Goal: Task Accomplishment & Management: Manage account settings

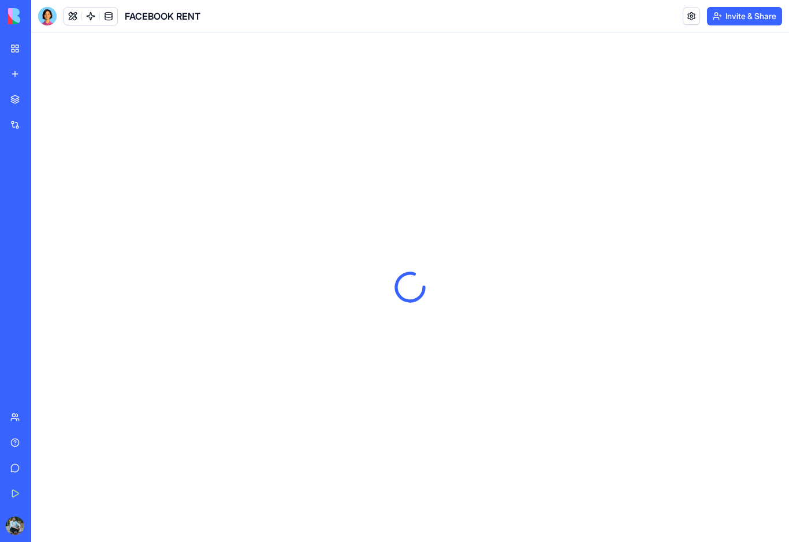
click at [18, 54] on link "My Workspace" at bounding box center [26, 48] width 46 height 23
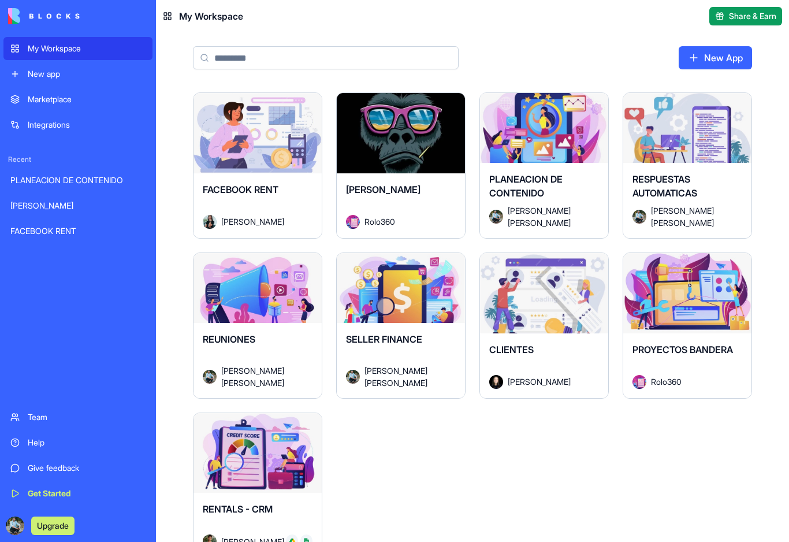
click at [249, 320] on div "Launch" at bounding box center [257, 293] width 128 height 80
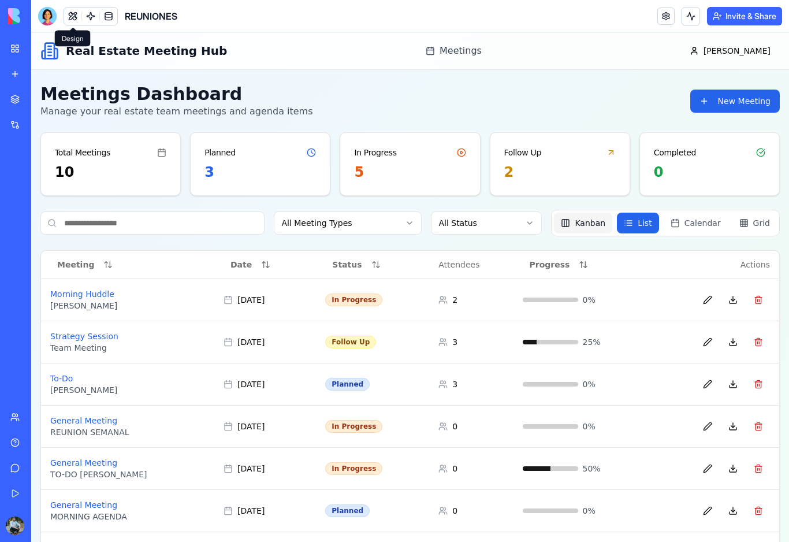
click at [595, 229] on button "Kanban" at bounding box center [583, 222] width 58 height 21
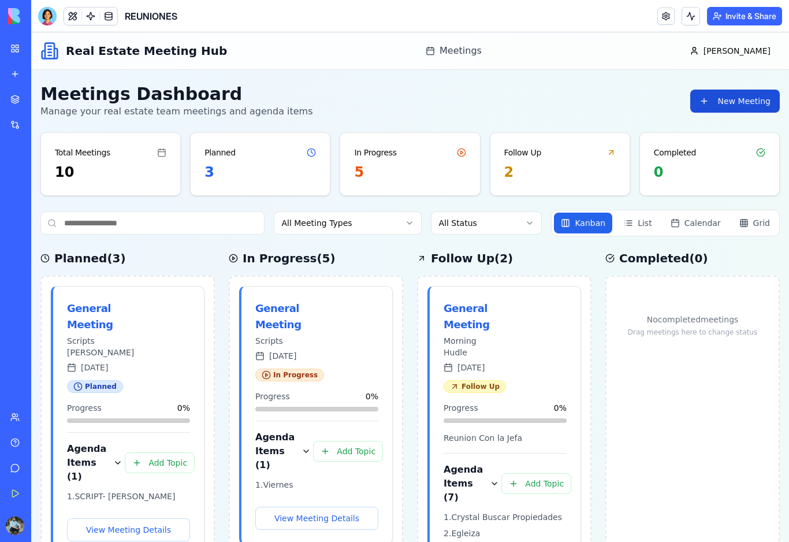
click at [732, 103] on button "New Meeting" at bounding box center [735, 101] width 90 height 23
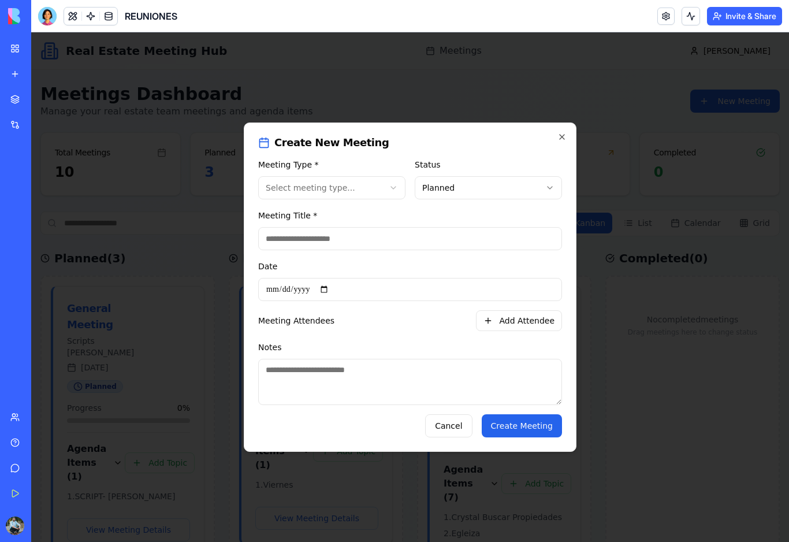
click at [310, 238] on input "Meeting Title *" at bounding box center [410, 238] width 304 height 23
type input "**********"
click at [346, 293] on input "**********" at bounding box center [410, 289] width 304 height 23
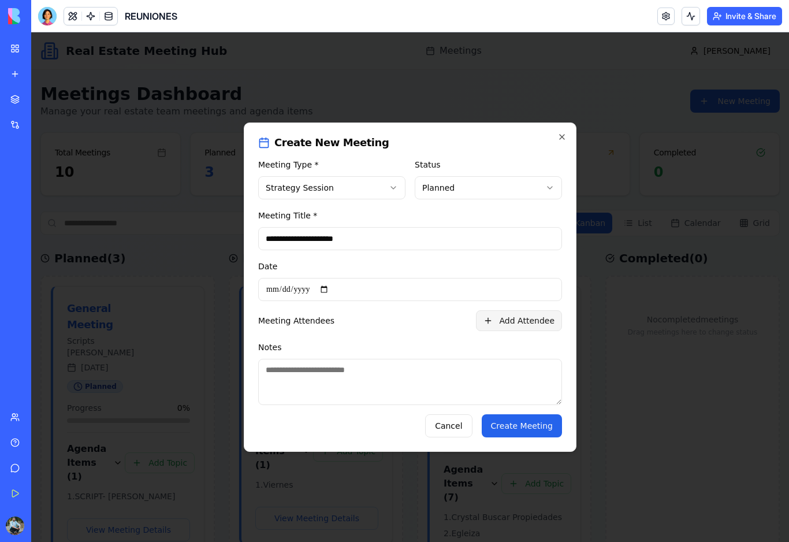
click at [520, 327] on button "Add Attendee" at bounding box center [519, 320] width 86 height 21
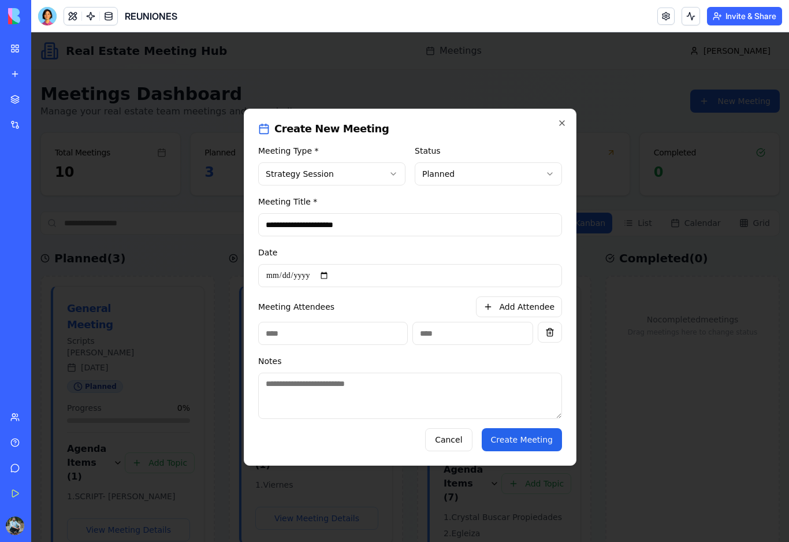
click at [345, 340] on input at bounding box center [333, 333] width 150 height 23
type input "**********"
click at [524, 314] on button "Add Attendee" at bounding box center [519, 306] width 86 height 21
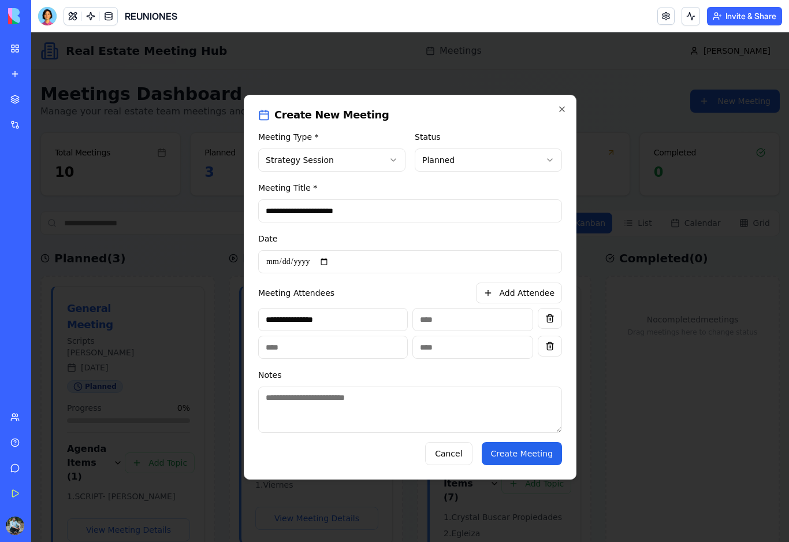
click at [307, 359] on input at bounding box center [333, 346] width 150 height 23
type input "**********"
click at [502, 301] on button "Add Attendee" at bounding box center [519, 292] width 86 height 21
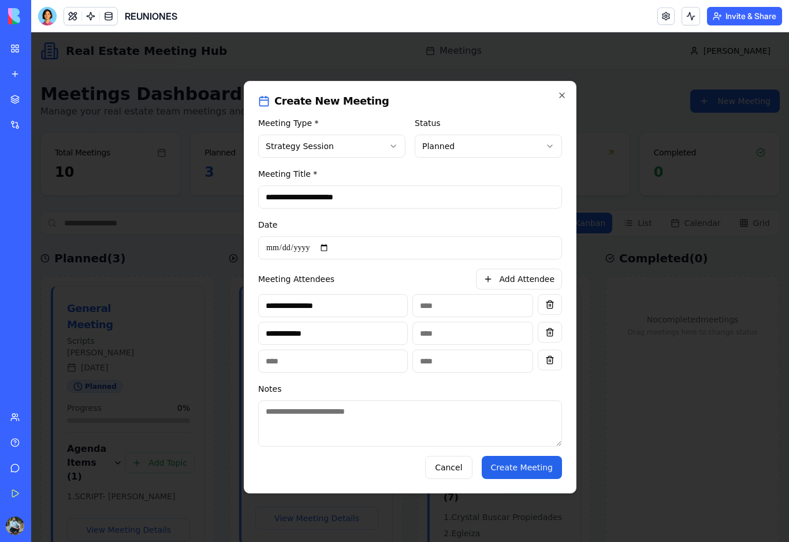
click at [357, 372] on input at bounding box center [333, 360] width 150 height 23
type input "**********"
click at [532, 479] on button "Create Meeting" at bounding box center [522, 467] width 80 height 23
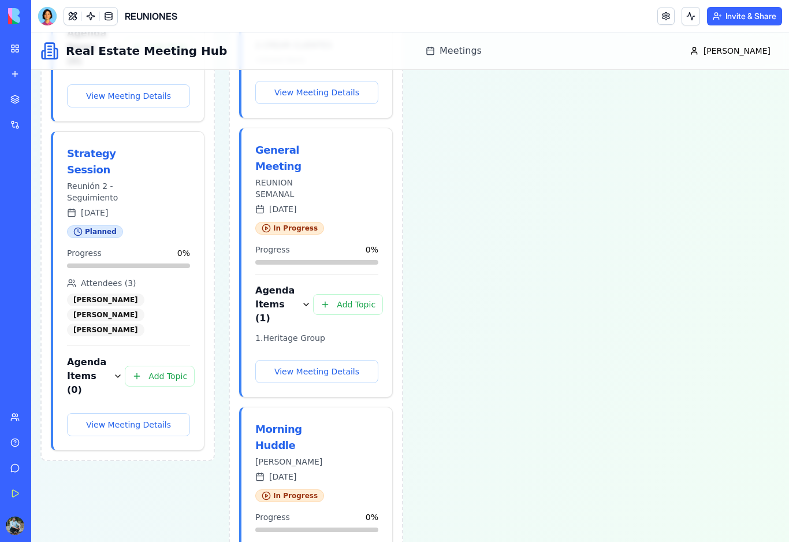
scroll to position [1080, 0]
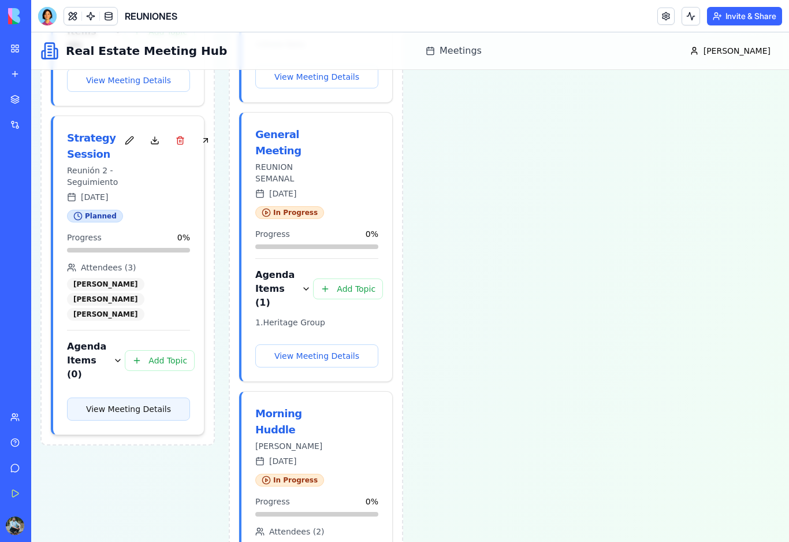
click at [153, 420] on button "View Meeting Details" at bounding box center [128, 408] width 123 height 23
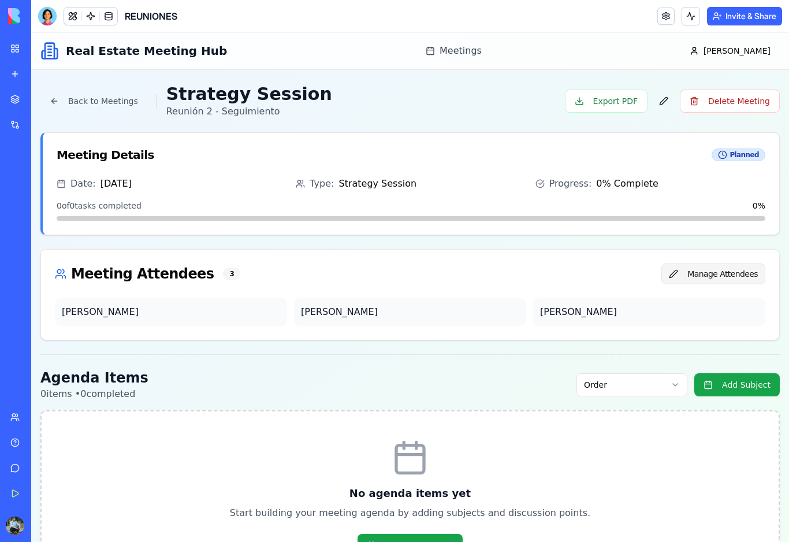
click at [703, 279] on button "Manage Attendees" at bounding box center [713, 273] width 104 height 21
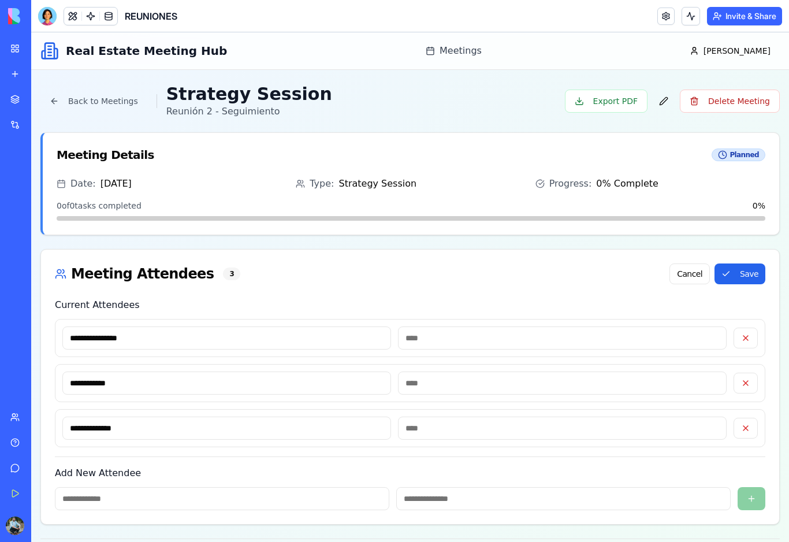
drag, startPoint x: 80, startPoint y: 427, endPoint x: 207, endPoint y: 541, distance: 170.5
click at [80, 427] on input "**********" at bounding box center [226, 427] width 329 height 23
type input "**********"
click at [752, 280] on button "Save" at bounding box center [739, 273] width 51 height 21
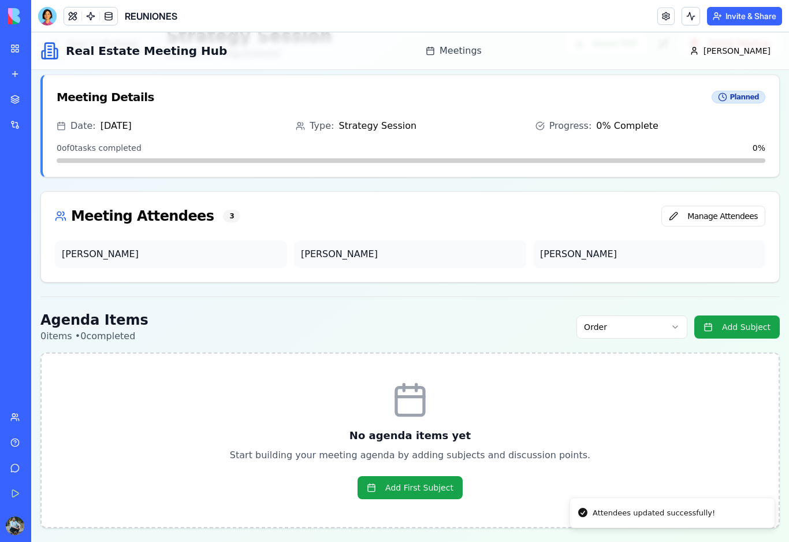
scroll to position [58, 0]
click at [727, 335] on button "Add Subject" at bounding box center [736, 326] width 85 height 23
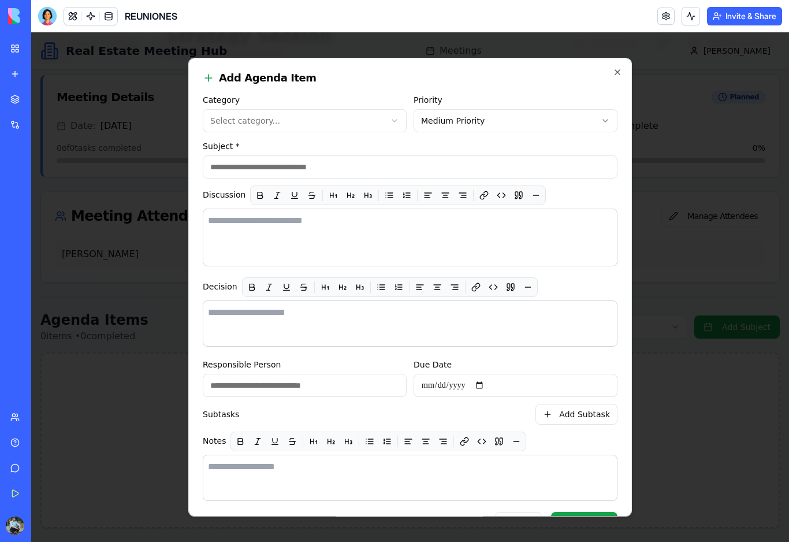
click at [370, 120] on body "**********" at bounding box center [410, 258] width 758 height 567
click at [493, 110] on body "**********" at bounding box center [410, 258] width 758 height 567
click at [318, 171] on input "Subject *" at bounding box center [410, 166] width 415 height 23
type input "**********"
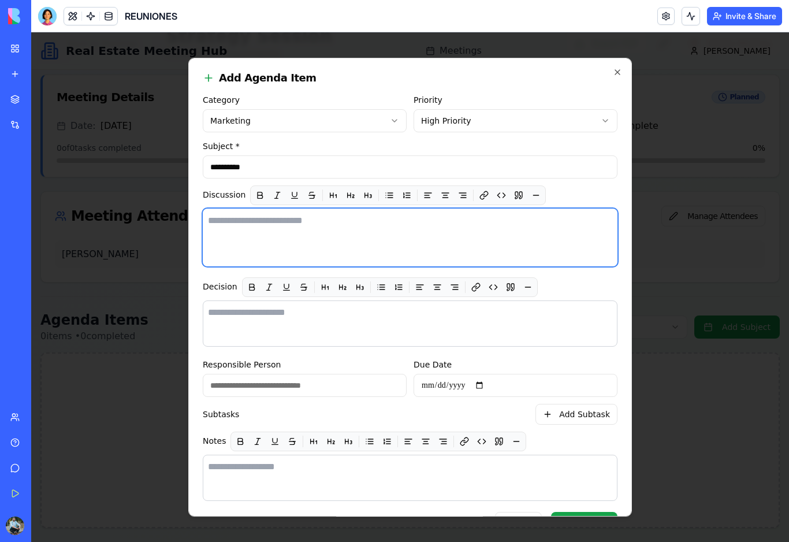
click at [297, 230] on textarea at bounding box center [410, 237] width 415 height 58
type textarea "*"
click at [364, 222] on textarea "**********" at bounding box center [410, 237] width 415 height 58
drag, startPoint x: 364, startPoint y: 221, endPoint x: 211, endPoint y: 222, distance: 153.0
click at [211, 222] on textarea "**********" at bounding box center [410, 237] width 415 height 58
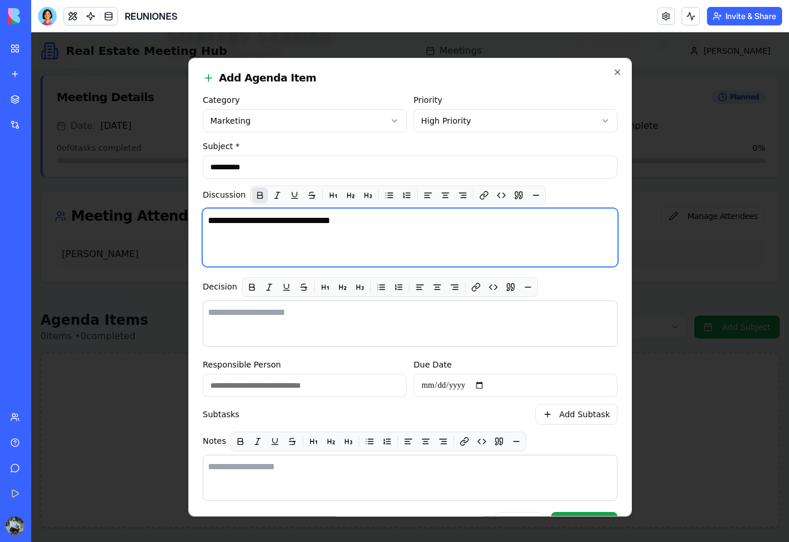
click at [262, 196] on button "button" at bounding box center [260, 195] width 16 height 16
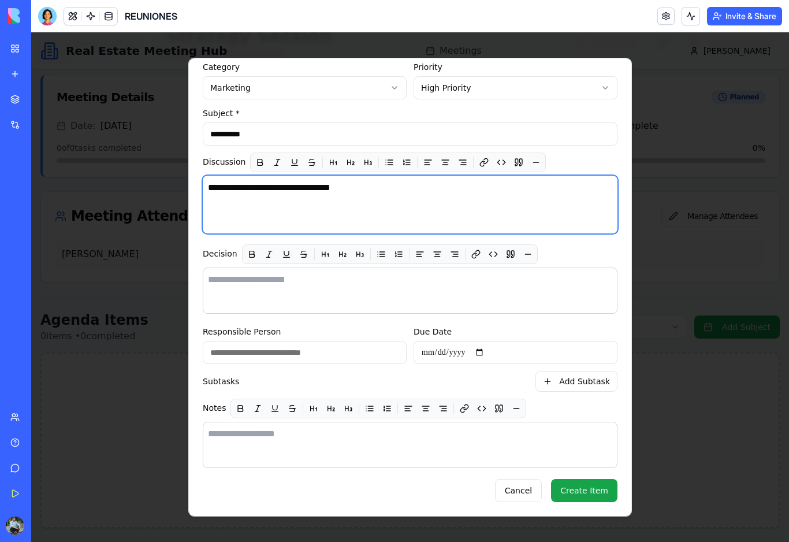
scroll to position [42, 15]
type textarea "**********"
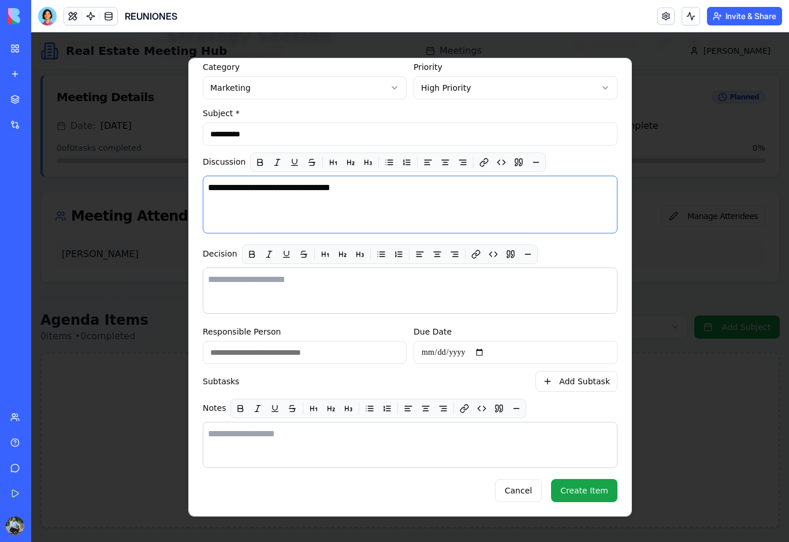
click at [571, 493] on button "Create Item" at bounding box center [584, 490] width 66 height 23
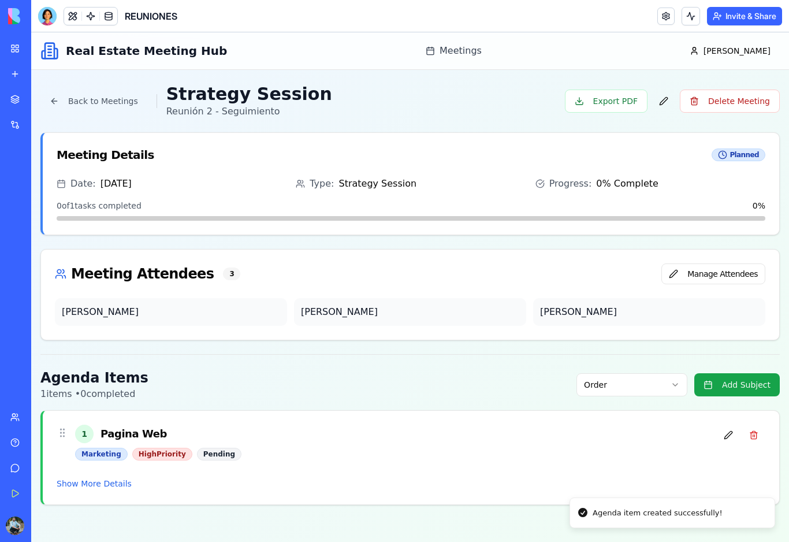
scroll to position [0, 0]
click at [76, 18] on button at bounding box center [72, 16] width 17 height 17
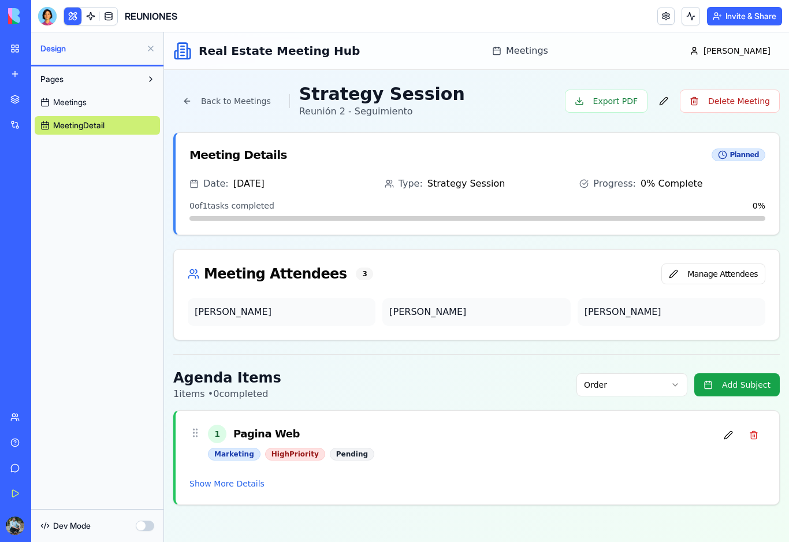
click at [65, 102] on span "Meetings" at bounding box center [69, 102] width 33 height 12
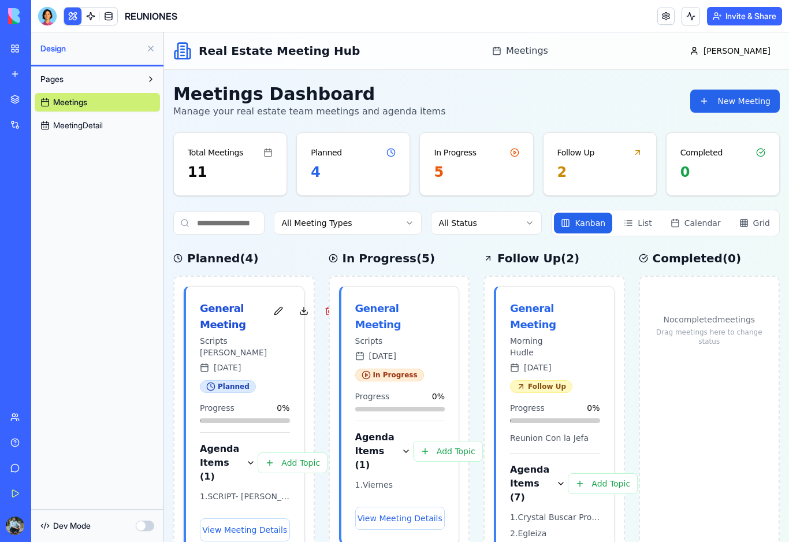
click at [224, 308] on div "General Meeting" at bounding box center [233, 316] width 67 height 32
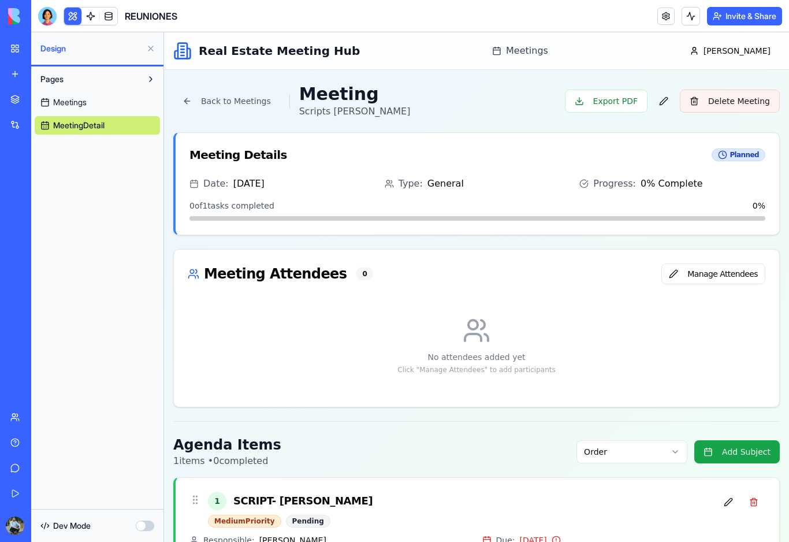
click at [740, 102] on button "Delete Meeting" at bounding box center [730, 101] width 100 height 23
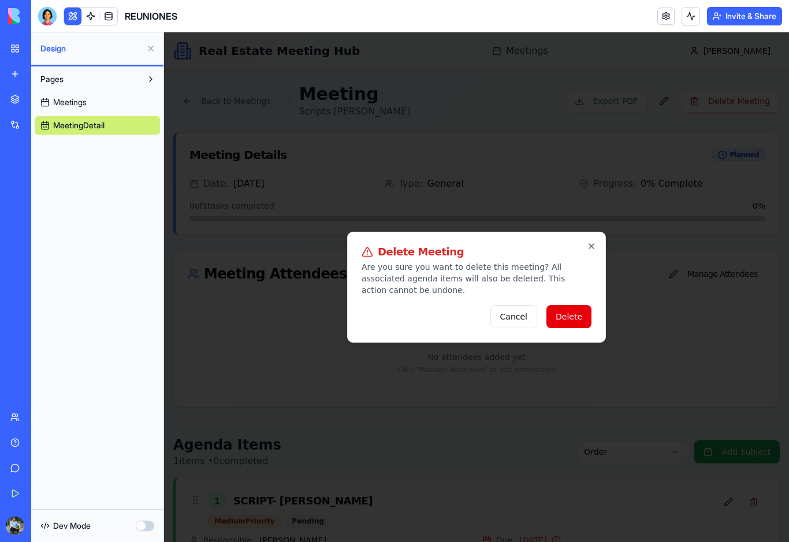
click at [577, 312] on button "Delete" at bounding box center [568, 316] width 45 height 23
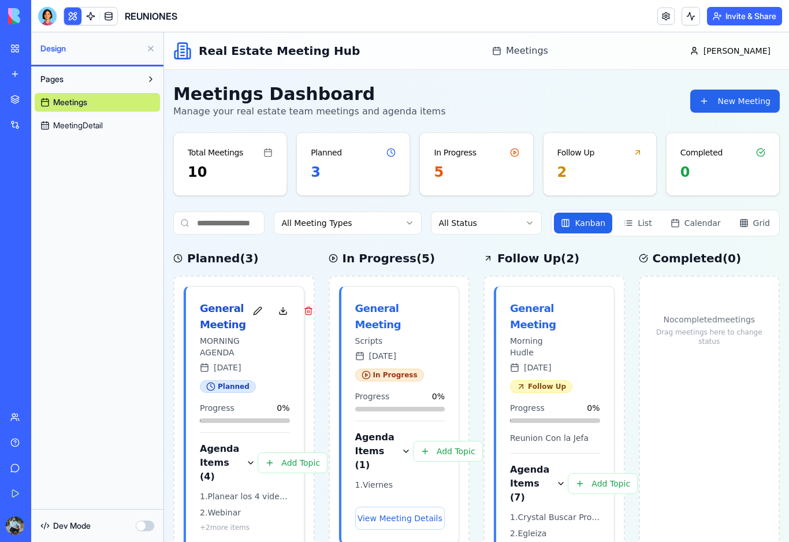
click at [221, 311] on div "General Meeting" at bounding box center [223, 316] width 46 height 32
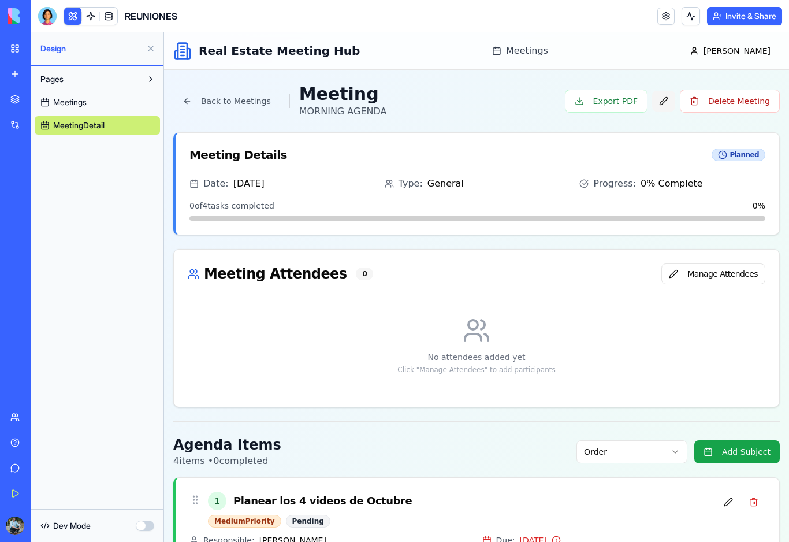
click at [671, 99] on button "button" at bounding box center [663, 101] width 23 height 21
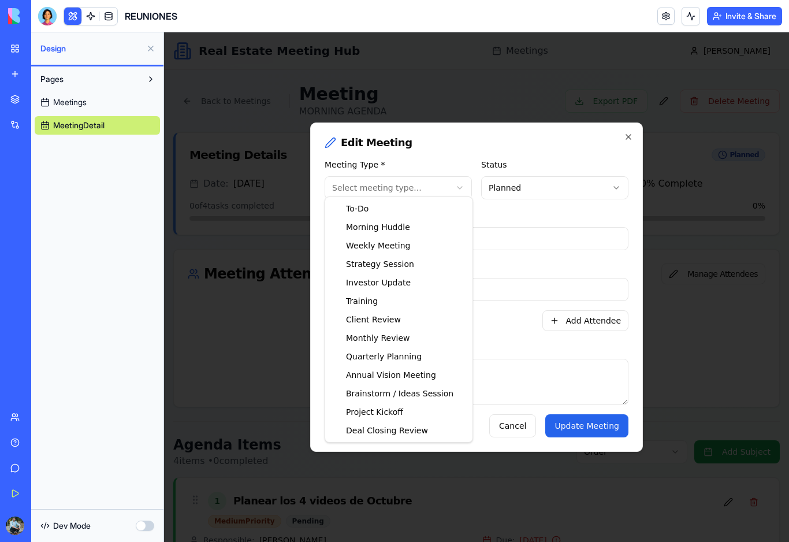
click at [456, 189] on body "**********" at bounding box center [476, 487] width 625 height 911
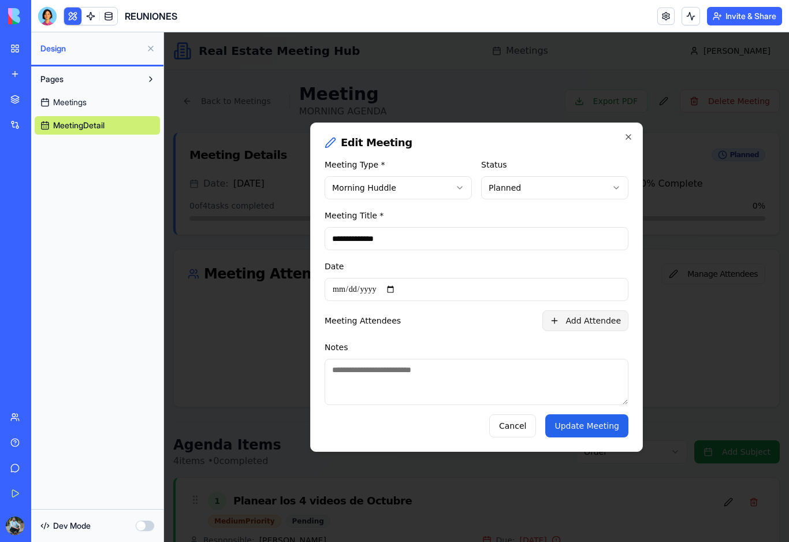
click at [567, 330] on button "Add Attendee" at bounding box center [585, 320] width 86 height 21
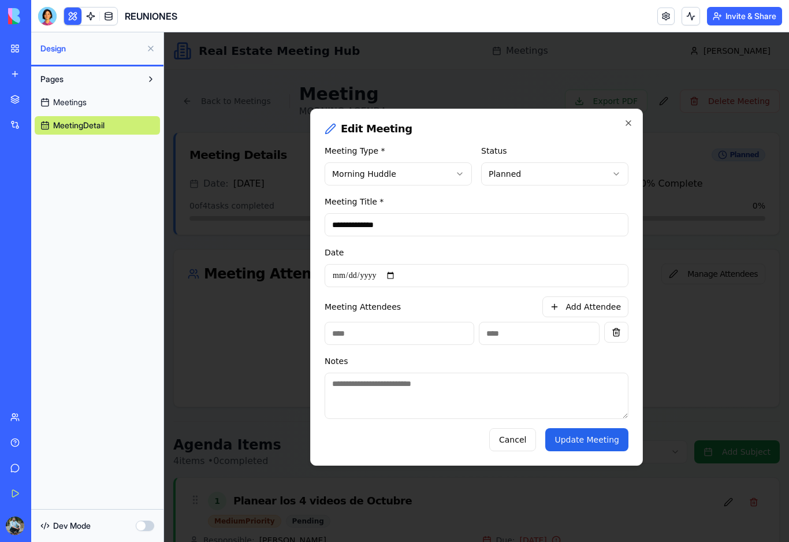
click at [403, 340] on input at bounding box center [400, 333] width 150 height 23
type input "**********"
click at [612, 317] on button "Add Attendee" at bounding box center [585, 306] width 86 height 21
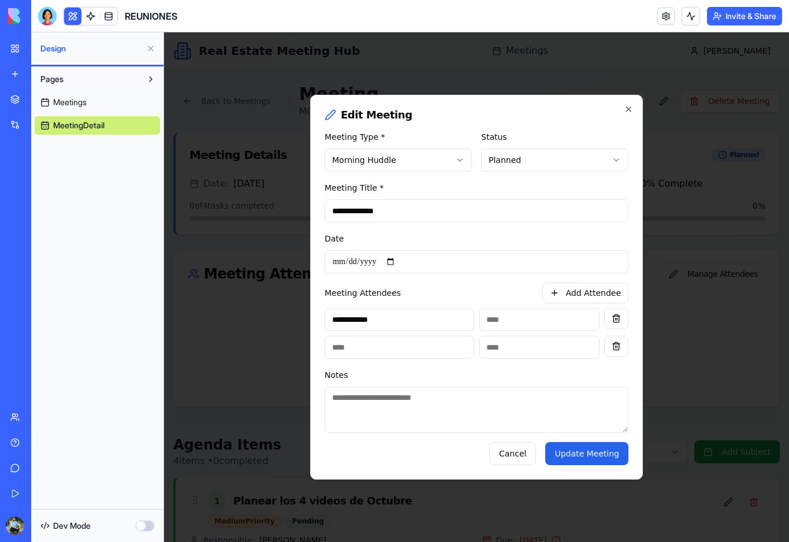
click at [417, 359] on input at bounding box center [400, 346] width 150 height 23
type input "**********"
click at [596, 463] on button "Update Meeting" at bounding box center [586, 453] width 83 height 23
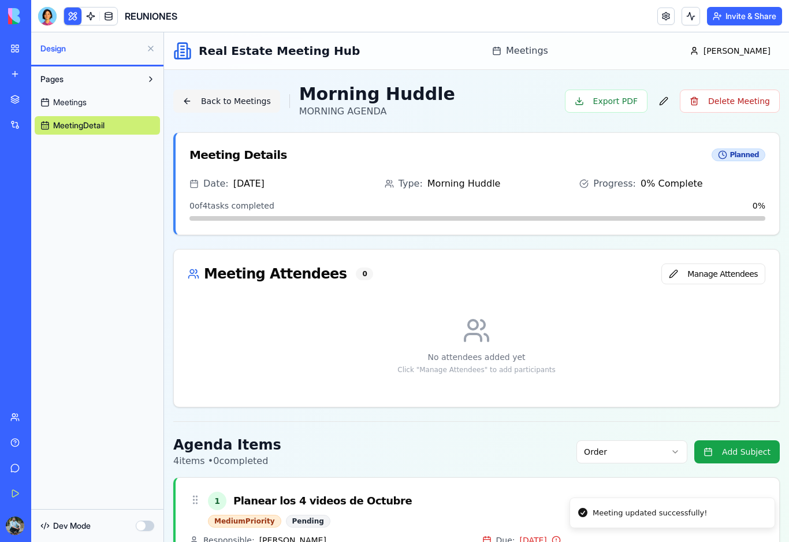
click at [189, 103] on button "Back to Meetings" at bounding box center [226, 101] width 107 height 23
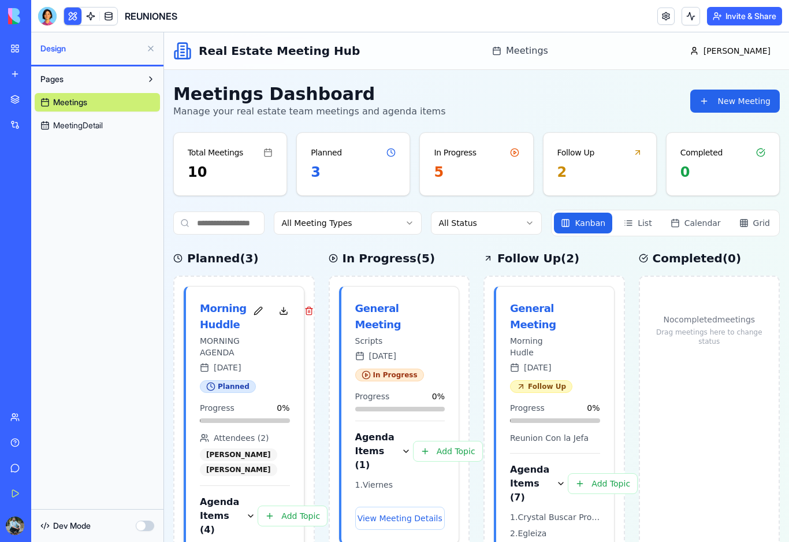
scroll to position [17, 0]
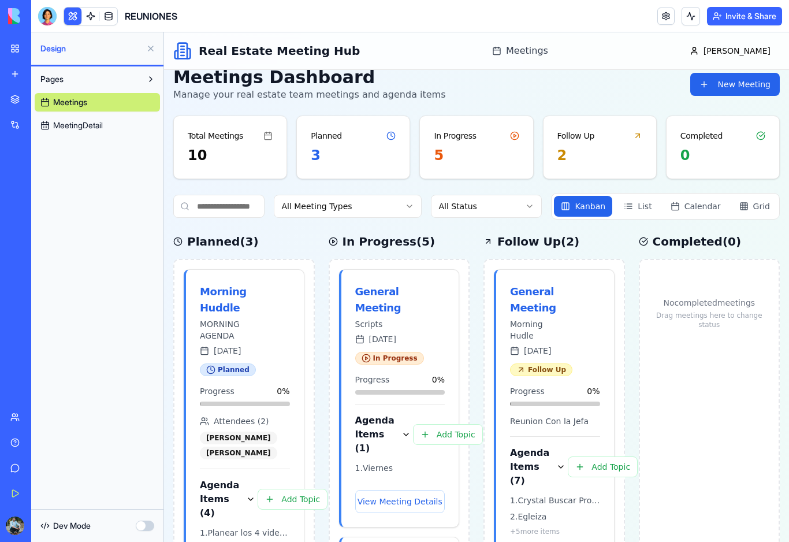
click at [74, 24] on button at bounding box center [72, 16] width 17 height 17
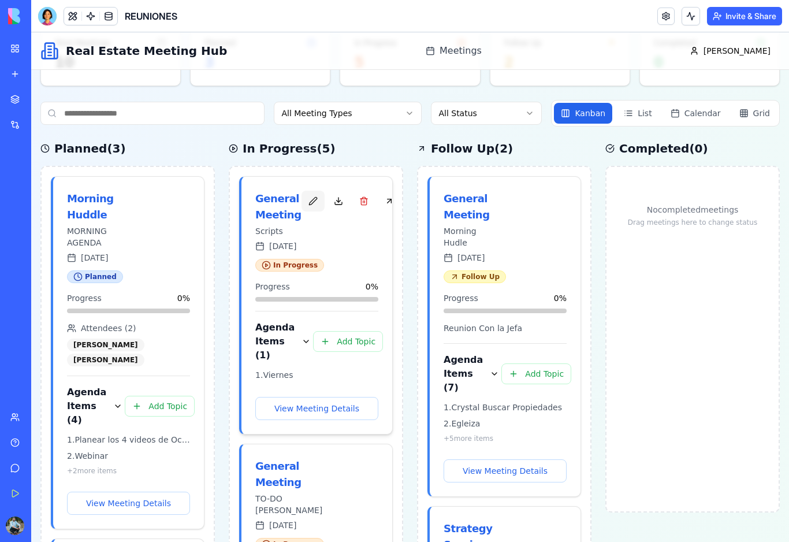
scroll to position [110, 0]
drag, startPoint x: 105, startPoint y: 191, endPoint x: 599, endPoint y: 207, distance: 494.6
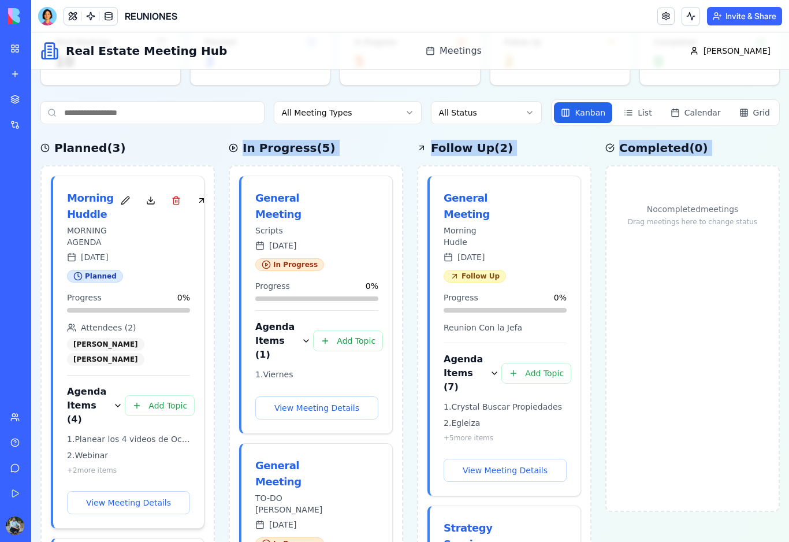
click at [111, 176] on div "Morning Huddle MORNING AGENDA [DATE]" at bounding box center [128, 223] width 151 height 94
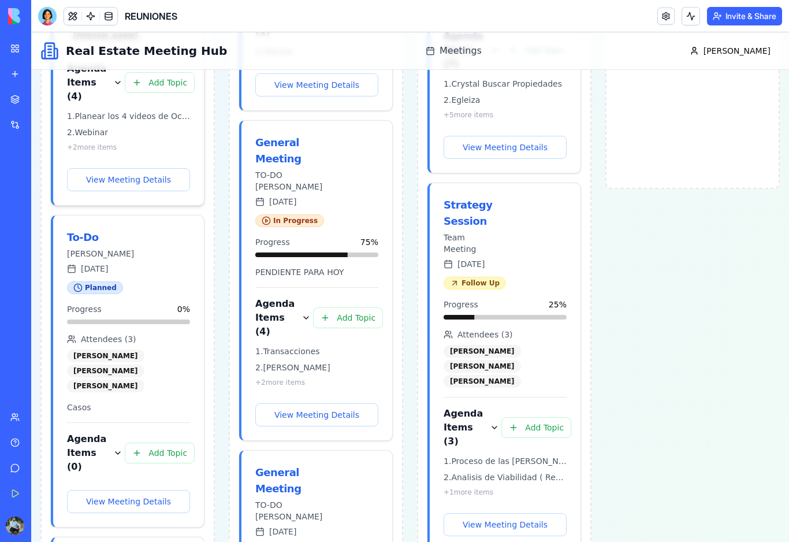
scroll to position [434, 0]
click at [134, 242] on button "button" at bounding box center [145, 239] width 23 height 21
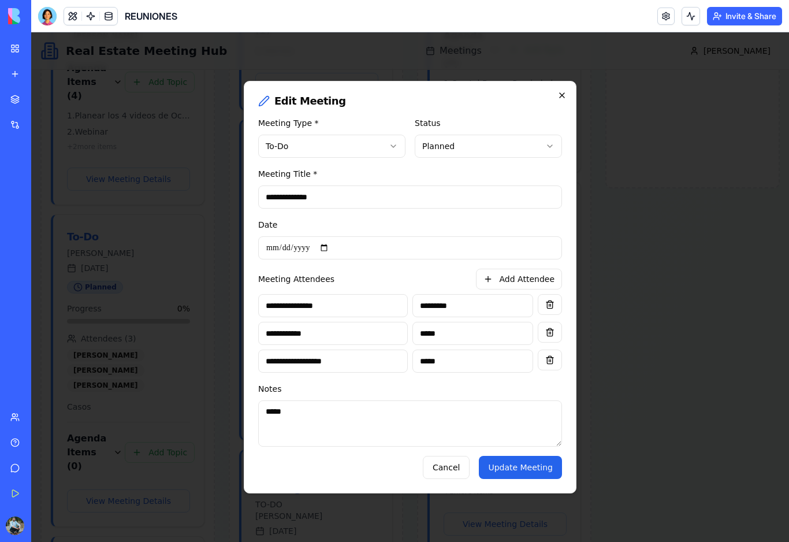
click at [563, 91] on icon "button" at bounding box center [561, 95] width 9 height 9
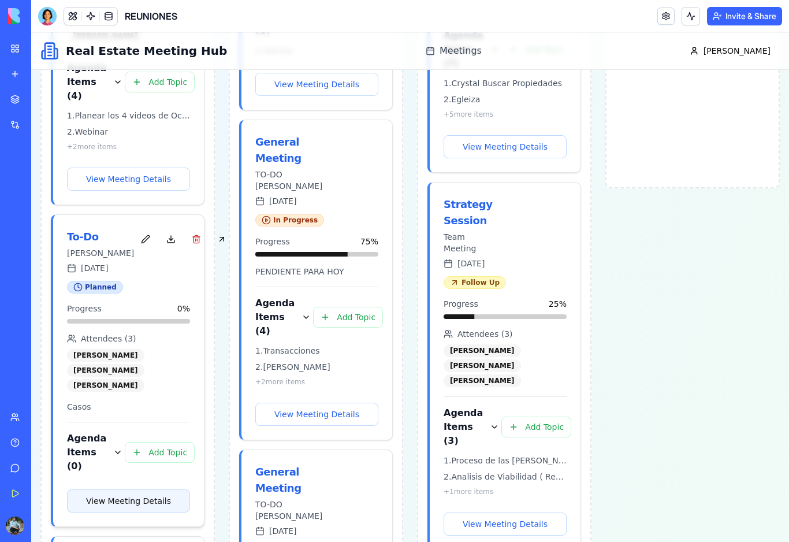
click at [154, 512] on button "View Meeting Details" at bounding box center [128, 500] width 123 height 23
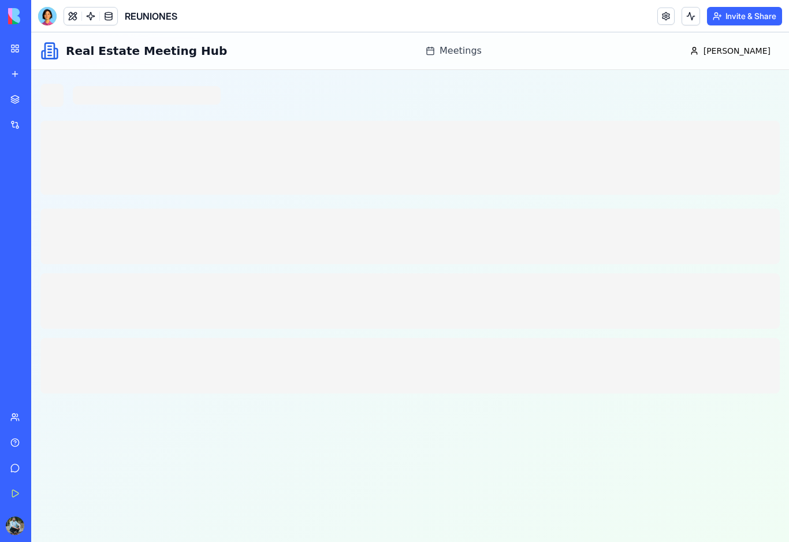
scroll to position [0, 0]
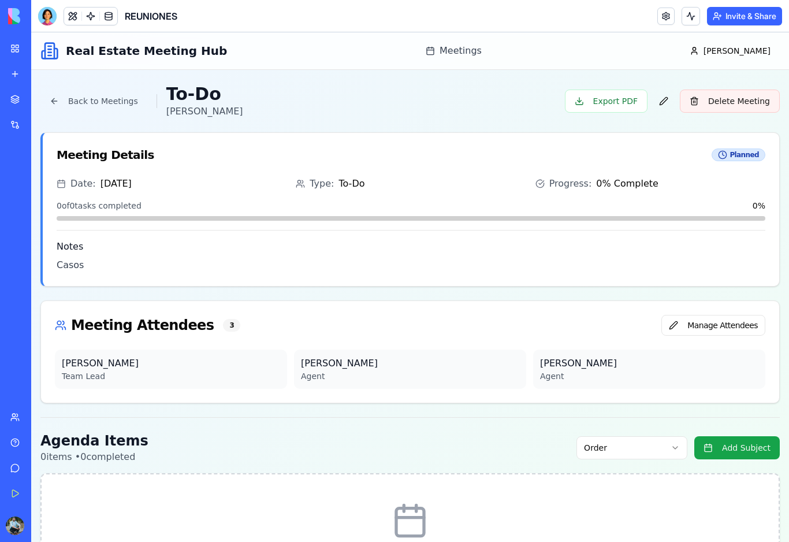
click at [751, 102] on button "Delete Meeting" at bounding box center [730, 101] width 100 height 23
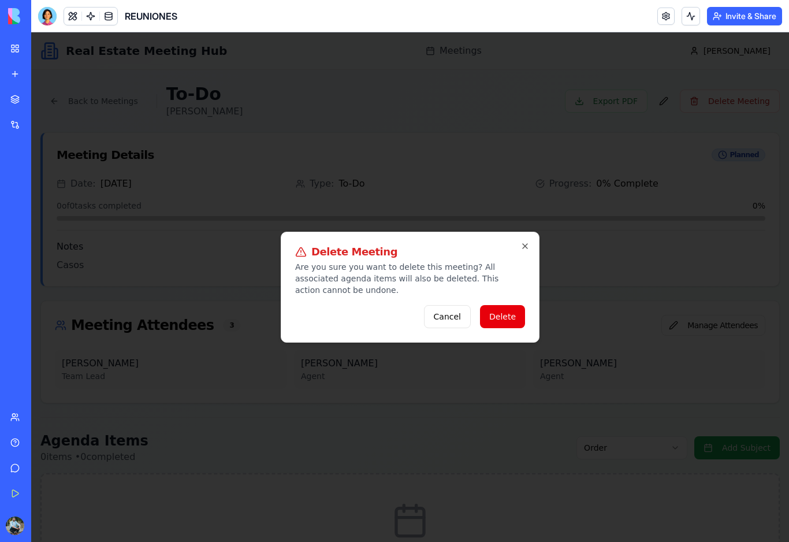
click at [513, 317] on button "Delete" at bounding box center [502, 316] width 45 height 23
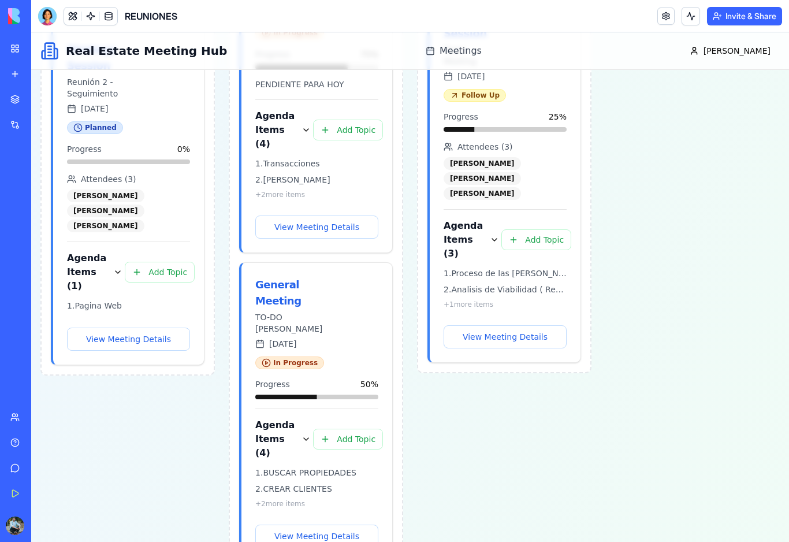
scroll to position [632, 0]
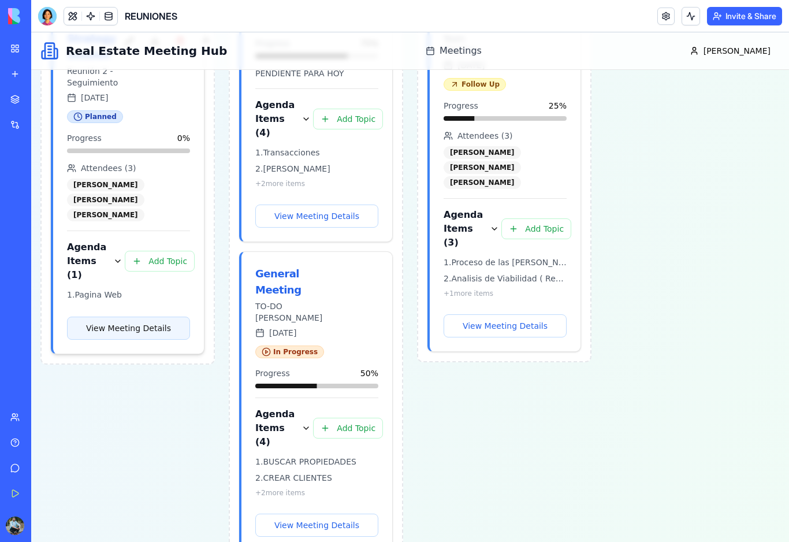
click at [109, 333] on button "View Meeting Details" at bounding box center [128, 327] width 123 height 23
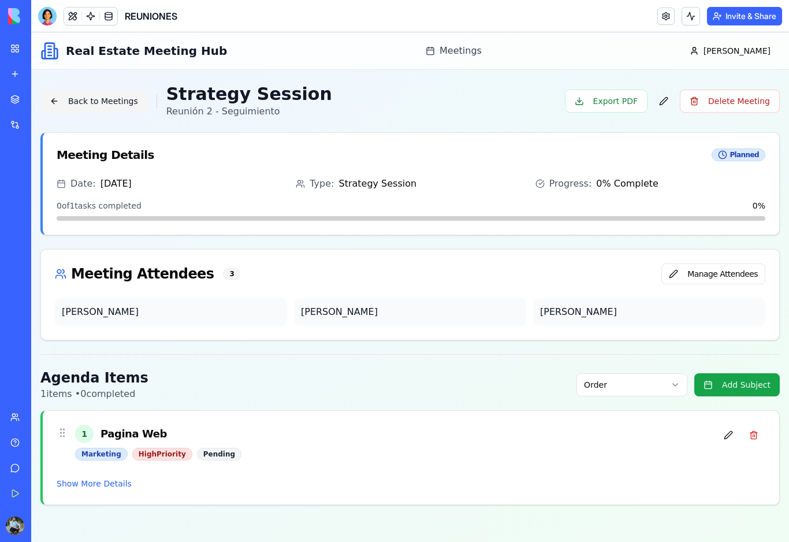
click at [81, 105] on button "Back to Meetings" at bounding box center [93, 101] width 107 height 23
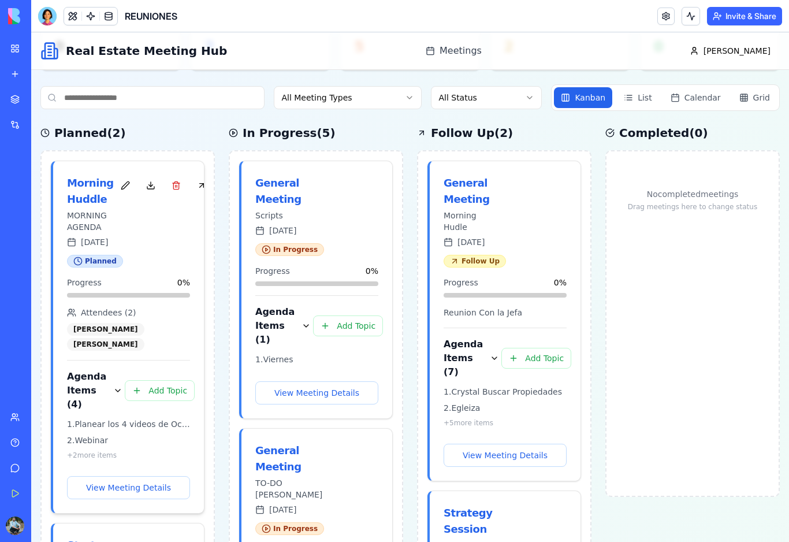
scroll to position [85, 0]
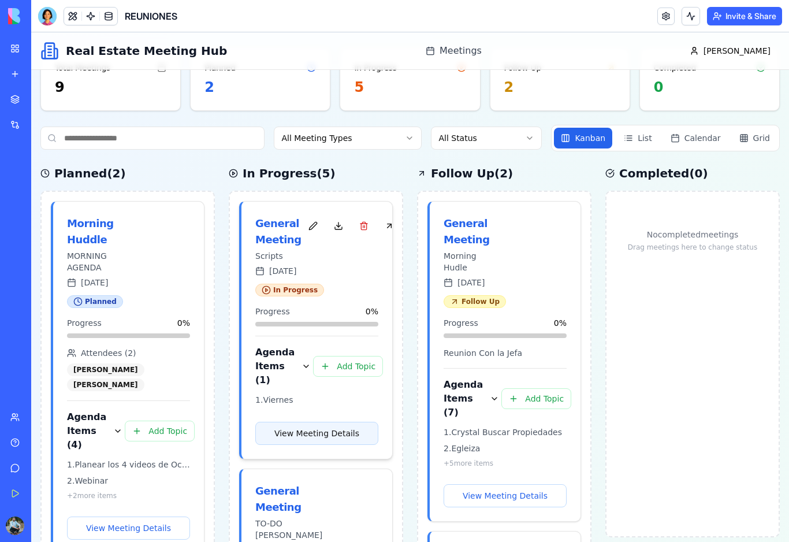
click at [309, 433] on button "View Meeting Details" at bounding box center [316, 433] width 123 height 23
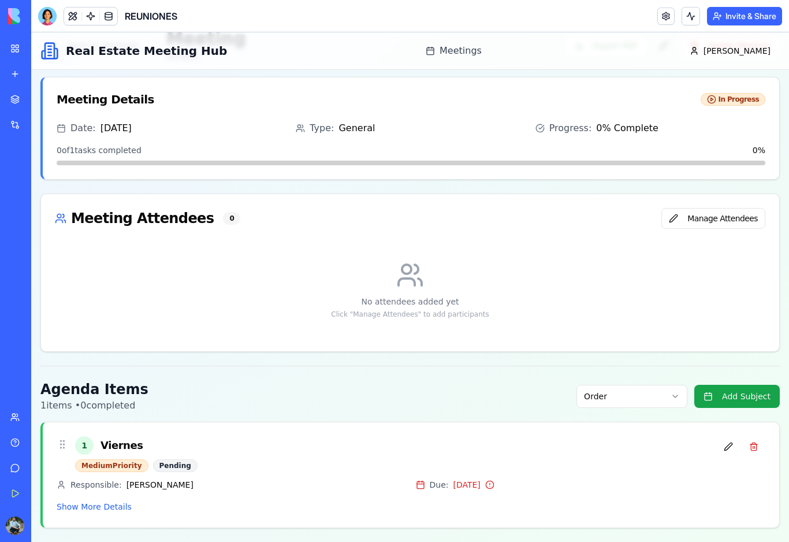
scroll to position [55, 0]
click at [107, 508] on button "Show More Details" at bounding box center [94, 507] width 75 height 12
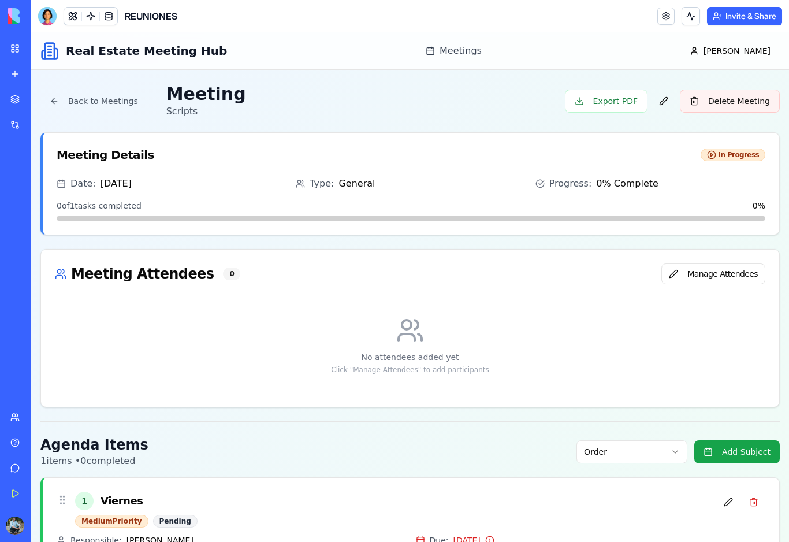
scroll to position [0, 0]
click at [737, 103] on button "Delete Meeting" at bounding box center [730, 101] width 100 height 23
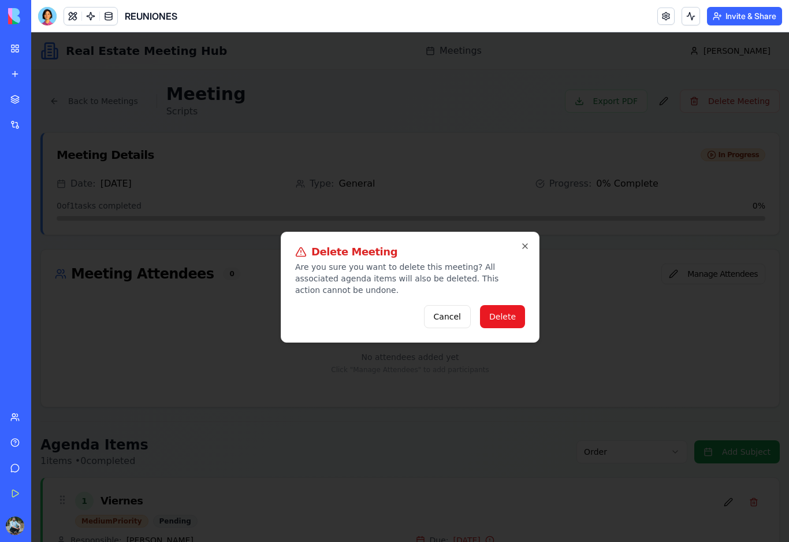
click at [524, 319] on button "Delete" at bounding box center [502, 316] width 45 height 23
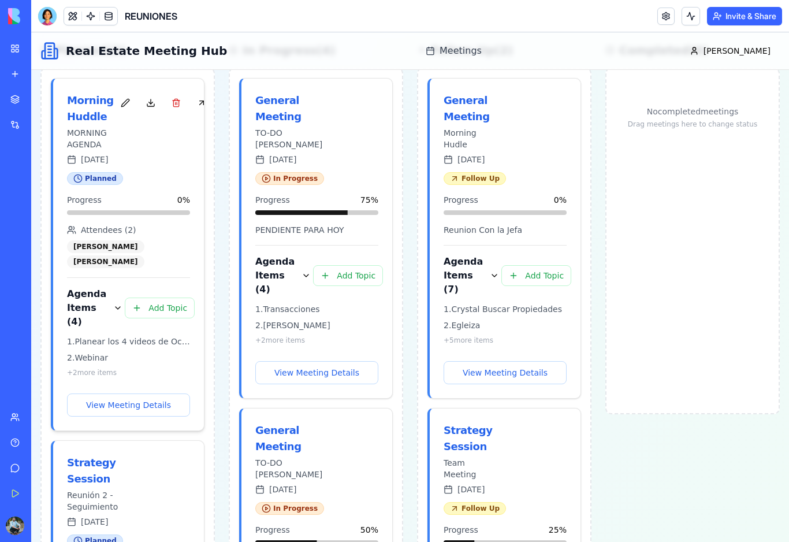
scroll to position [204, 0]
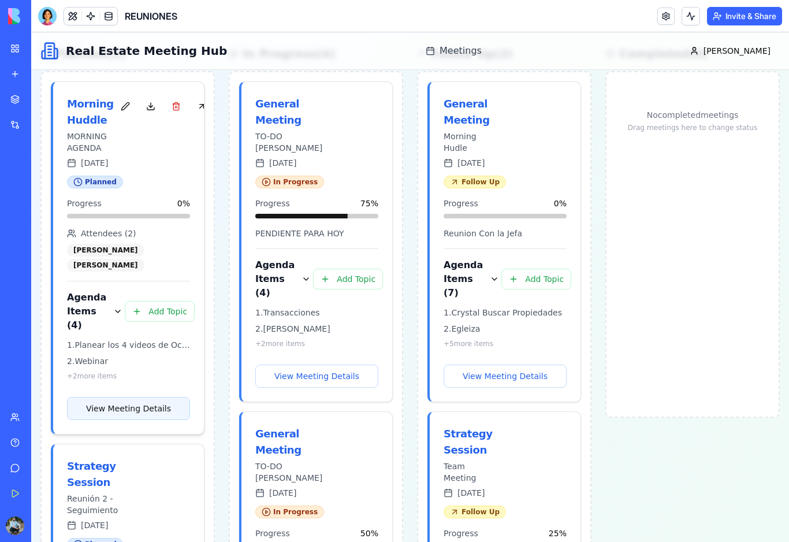
click at [131, 410] on button "View Meeting Details" at bounding box center [128, 408] width 123 height 23
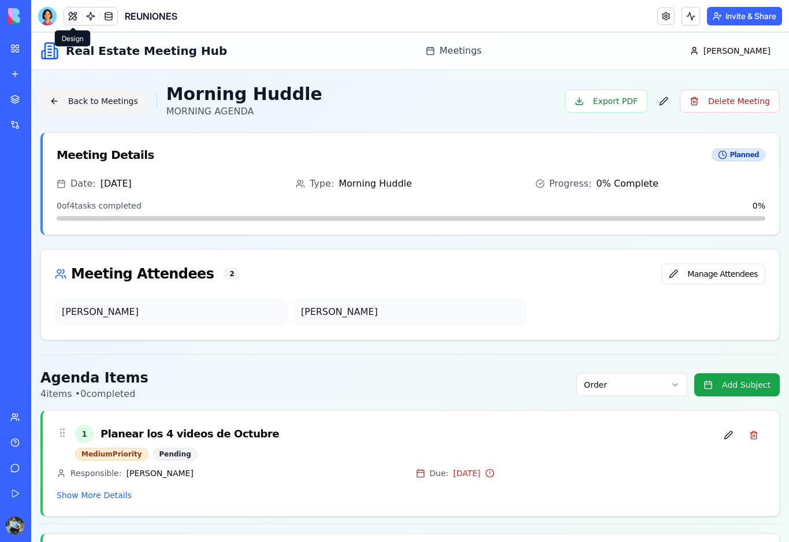
click at [97, 104] on button "Back to Meetings" at bounding box center [93, 101] width 107 height 23
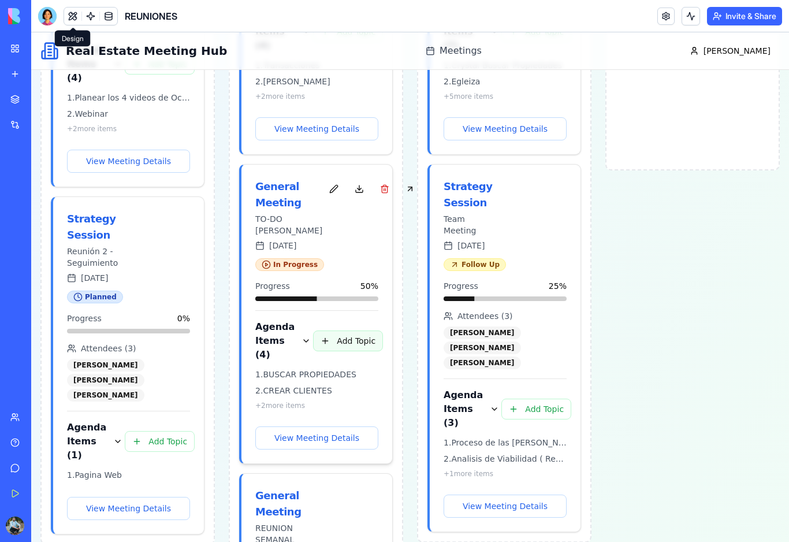
scroll to position [465, 0]
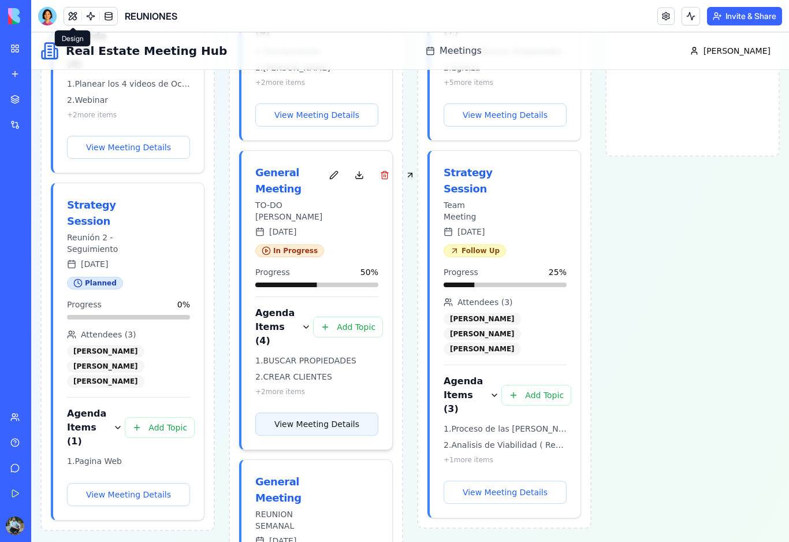
click at [314, 426] on button "View Meeting Details" at bounding box center [316, 423] width 123 height 23
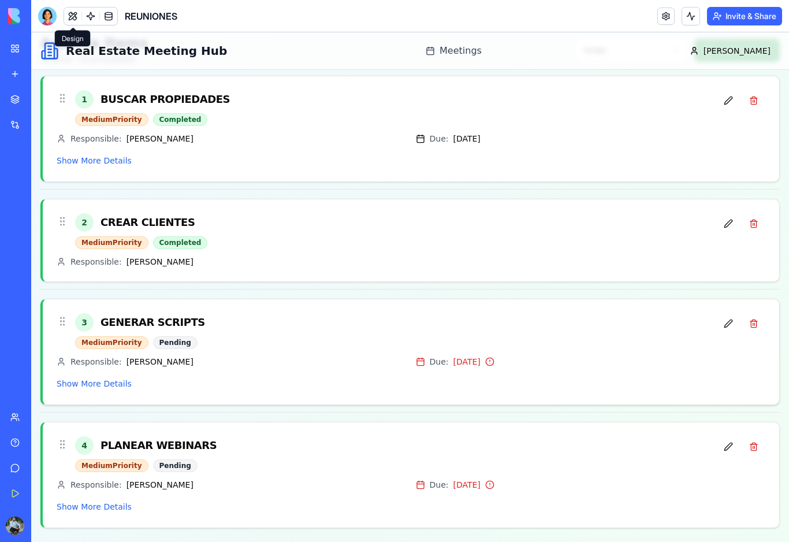
scroll to position [401, 0]
click at [121, 387] on button "Show More Details" at bounding box center [94, 384] width 75 height 12
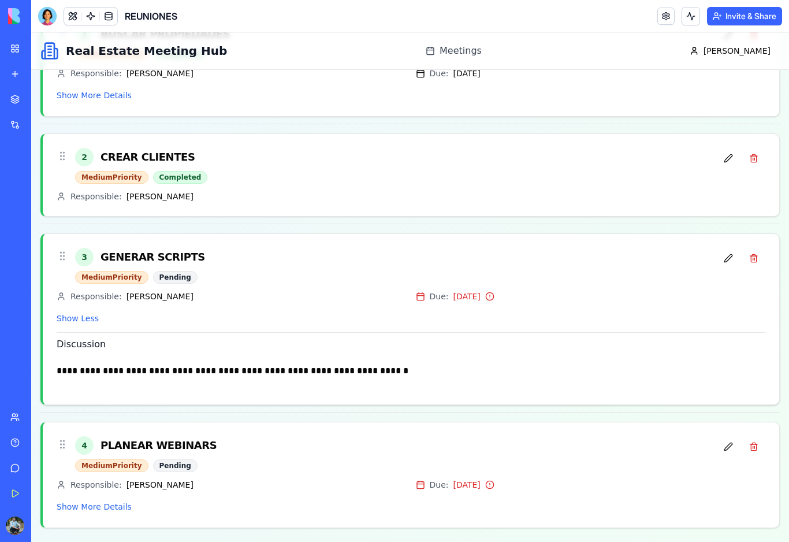
scroll to position [467, 0]
click at [118, 511] on button "Show More Details" at bounding box center [94, 507] width 75 height 12
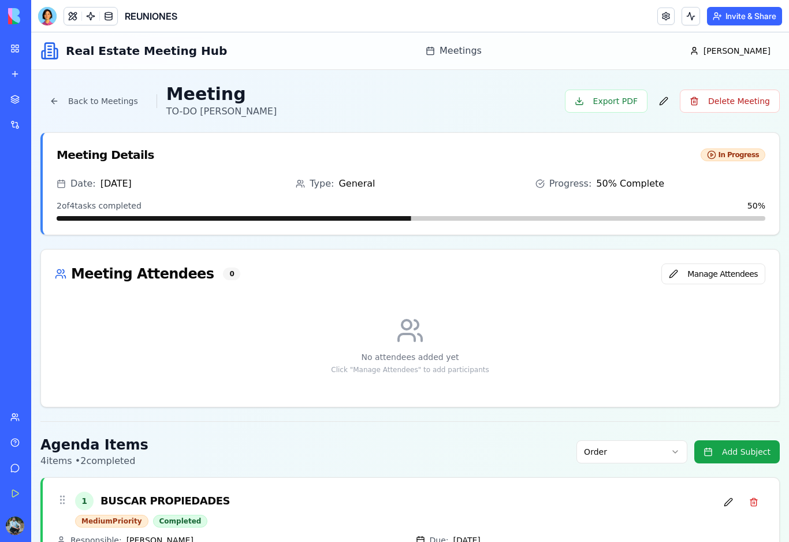
scroll to position [0, 0]
click at [729, 107] on button "Delete Meeting" at bounding box center [730, 101] width 100 height 23
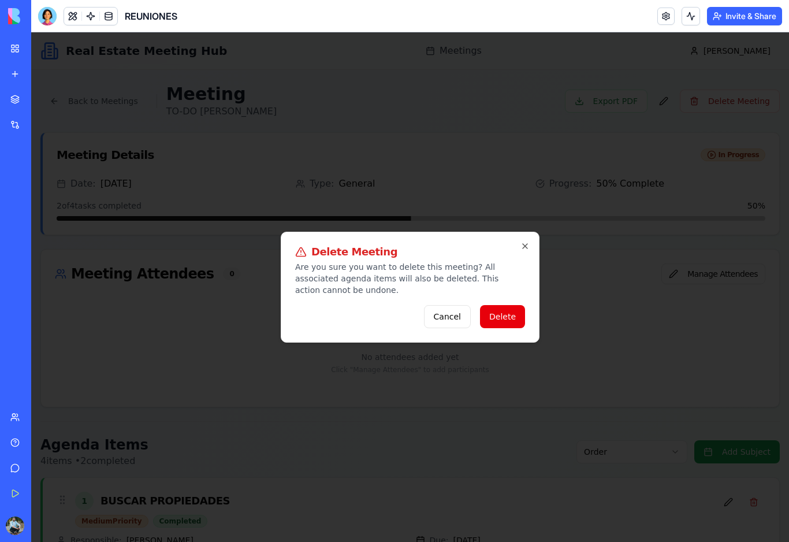
click at [515, 321] on button "Delete" at bounding box center [502, 316] width 45 height 23
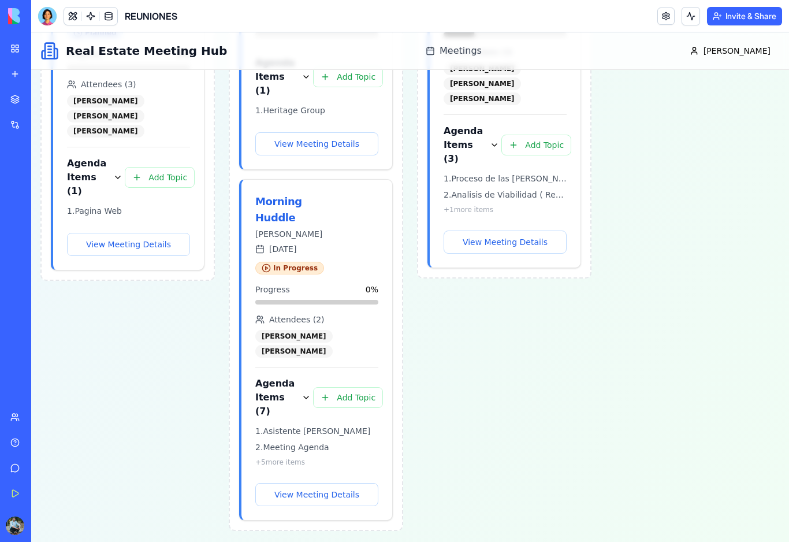
scroll to position [715, 0]
click at [317, 497] on button "View Meeting Details" at bounding box center [316, 494] width 123 height 23
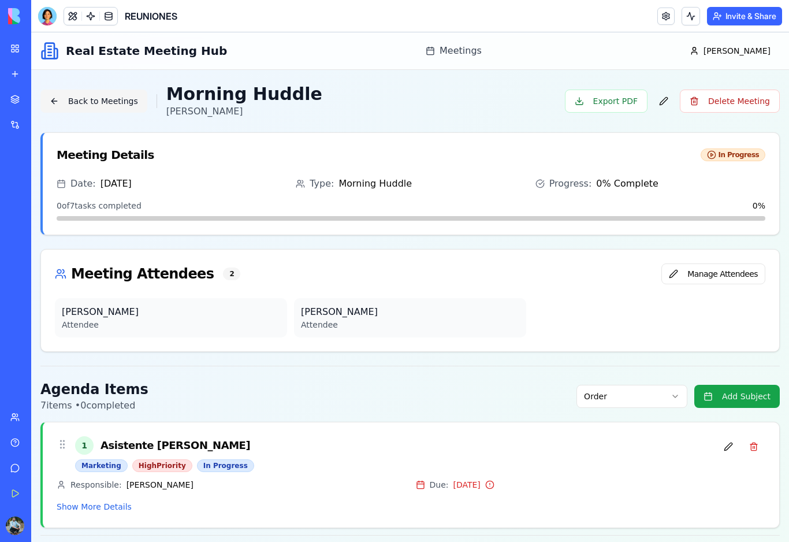
click at [107, 103] on button "Back to Meetings" at bounding box center [93, 101] width 107 height 23
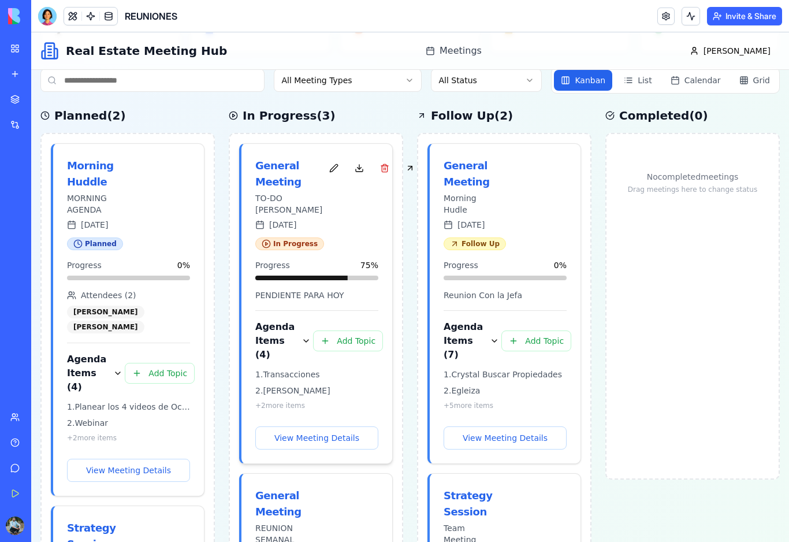
scroll to position [219, 0]
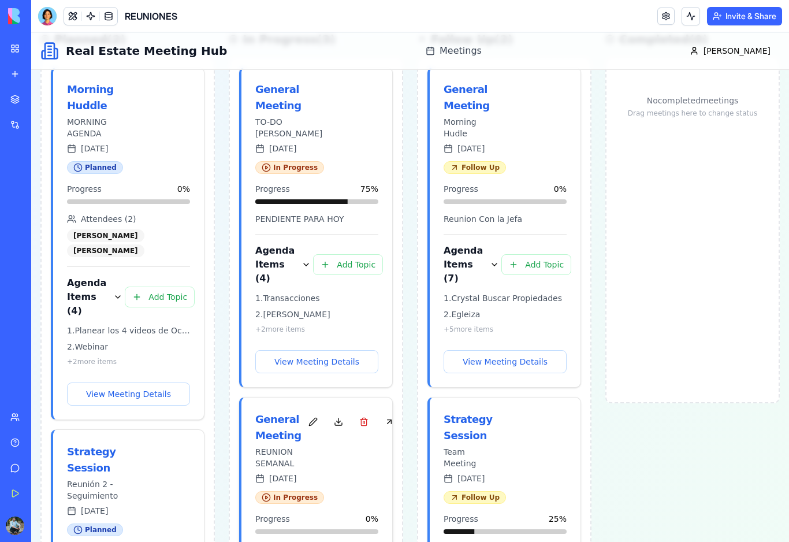
drag, startPoint x: 342, startPoint y: 430, endPoint x: 342, endPoint y: 402, distance: 27.1
click at [343, 365] on button "View Meeting Details" at bounding box center [316, 361] width 123 height 23
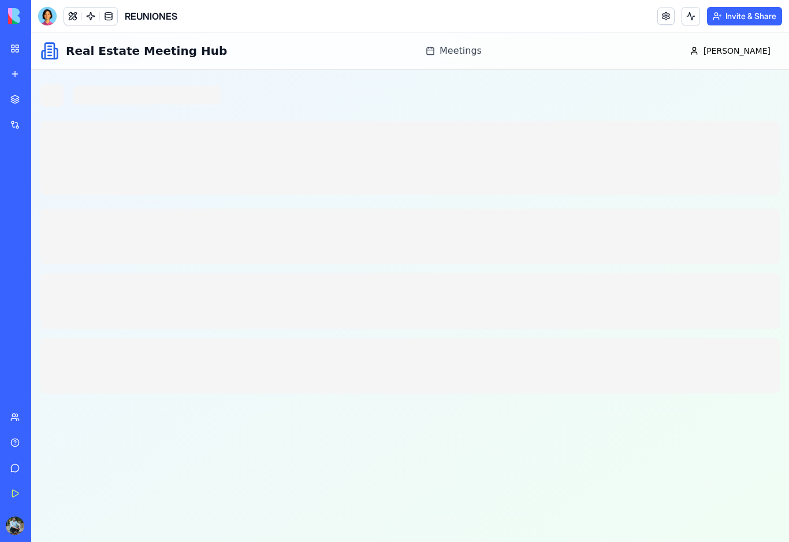
scroll to position [0, 0]
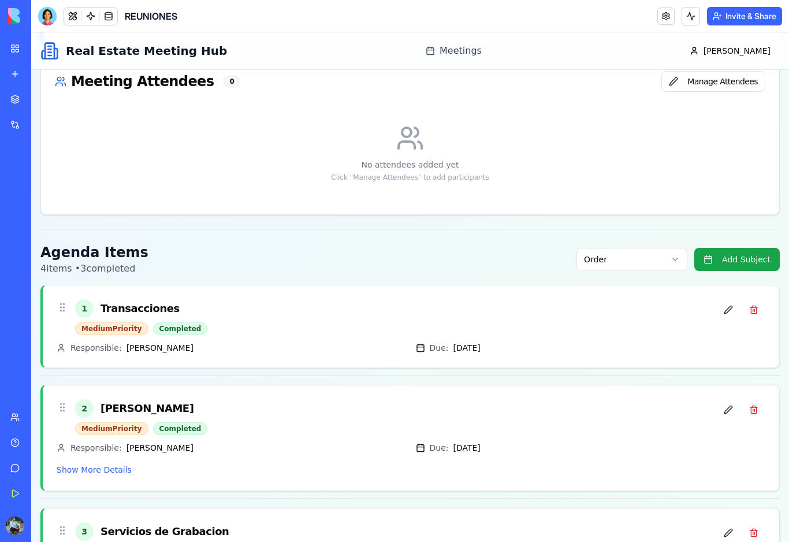
scroll to position [263, 0]
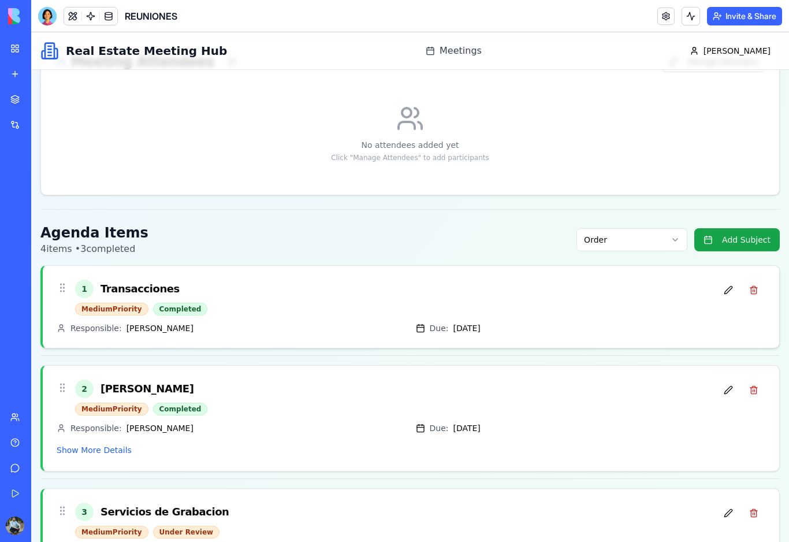
click at [316, 289] on div "1 Transacciones" at bounding box center [396, 288] width 642 height 18
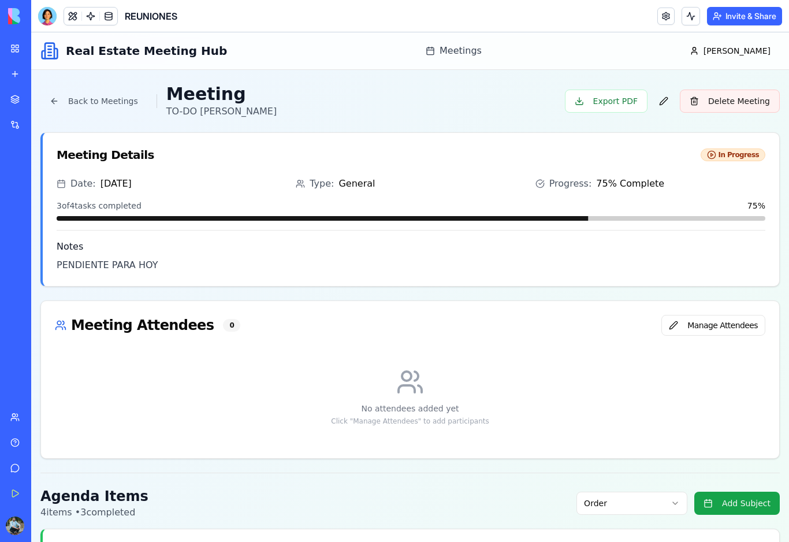
scroll to position [0, 0]
click at [752, 100] on button "Delete Meeting" at bounding box center [730, 101] width 100 height 23
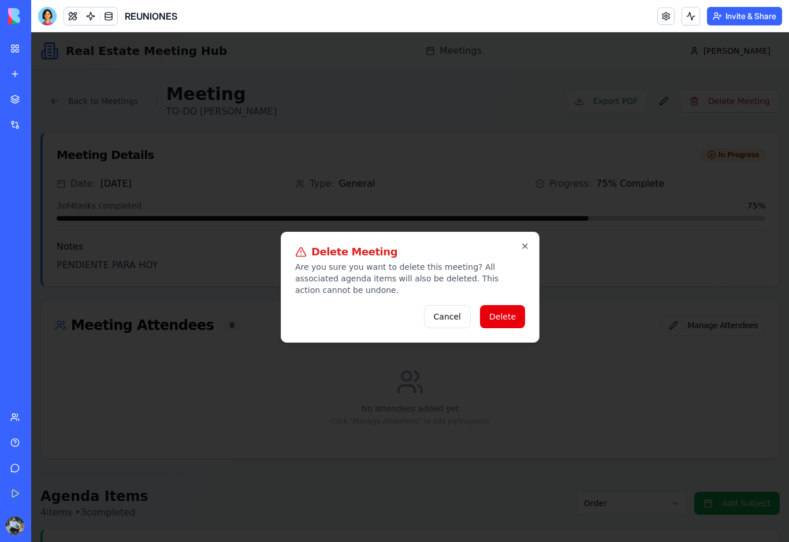
click at [515, 316] on button "Delete" at bounding box center [502, 316] width 45 height 23
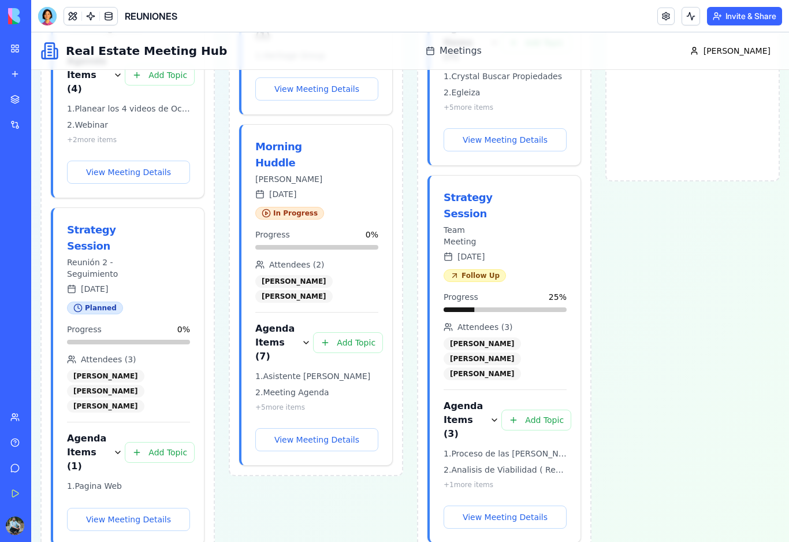
scroll to position [443, 0]
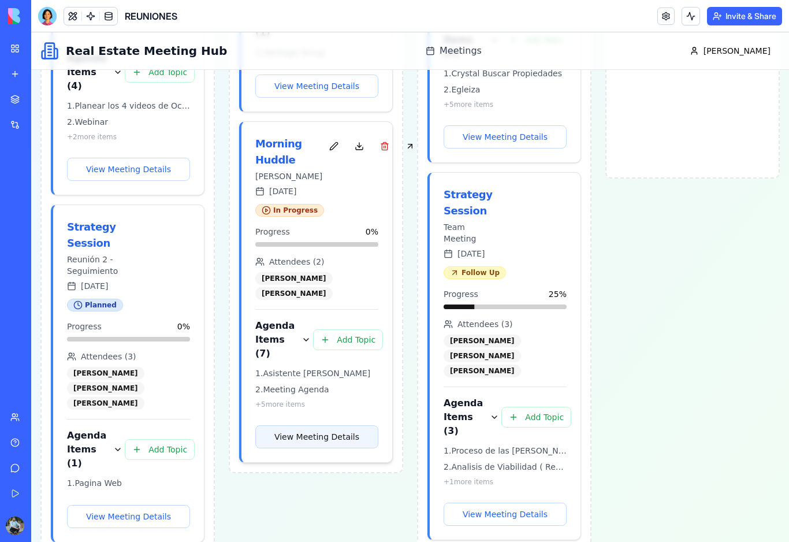
click at [311, 437] on button "View Meeting Details" at bounding box center [316, 436] width 123 height 23
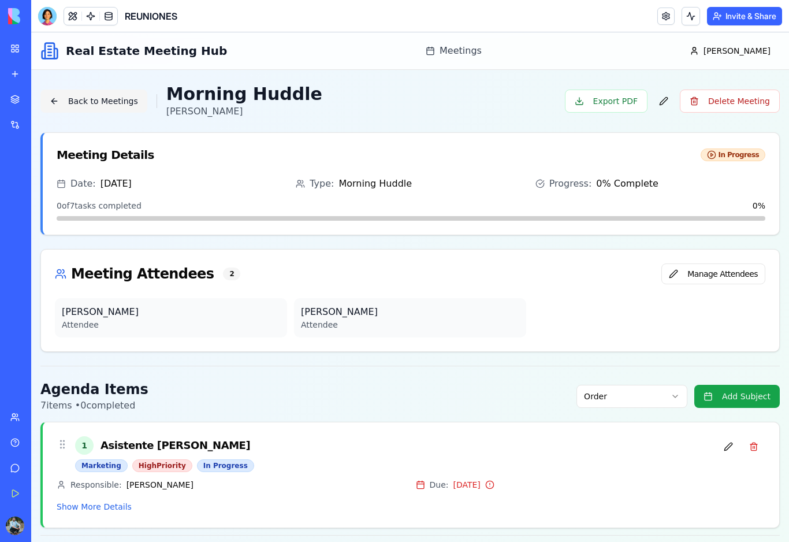
click at [98, 105] on button "Back to Meetings" at bounding box center [93, 101] width 107 height 23
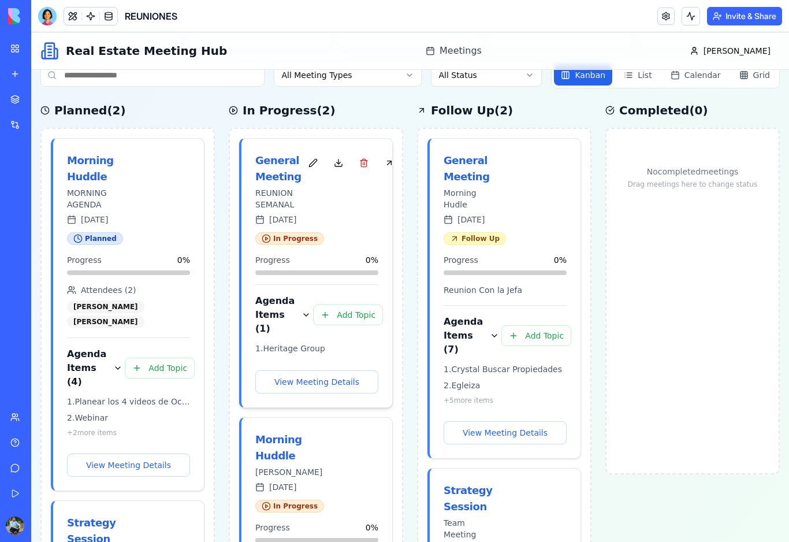
scroll to position [141, 0]
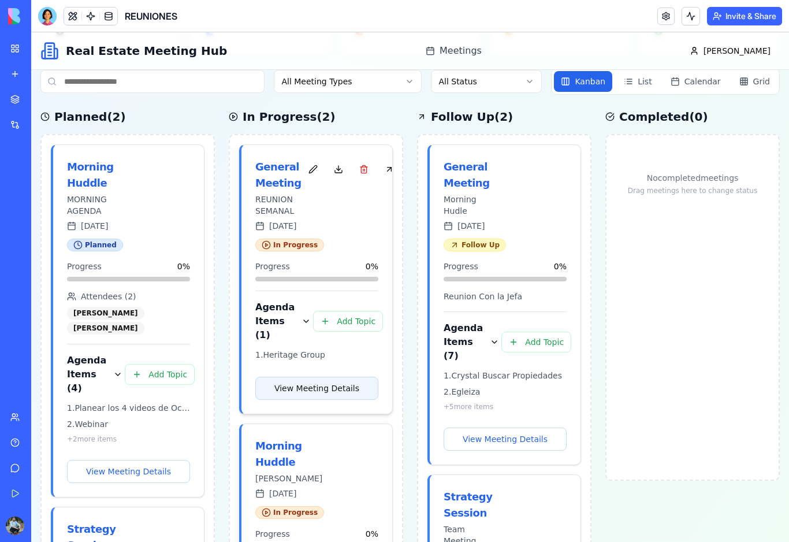
click at [356, 392] on button "View Meeting Details" at bounding box center [316, 387] width 123 height 23
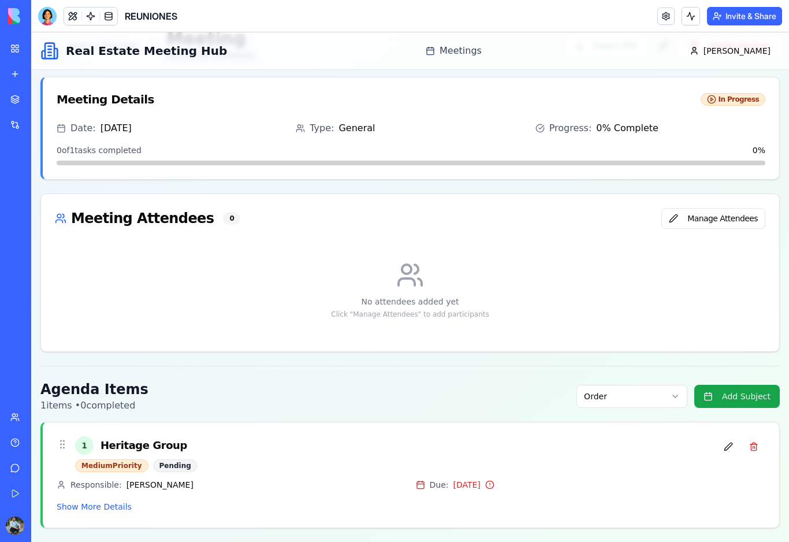
scroll to position [55, 0]
click at [99, 508] on button "Show More Details" at bounding box center [94, 507] width 75 height 12
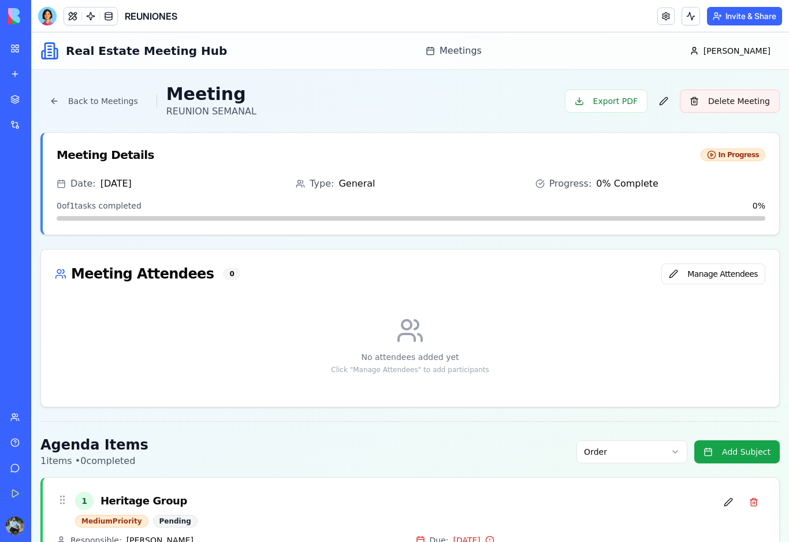
scroll to position [0, 0]
click at [744, 102] on button "Delete Meeting" at bounding box center [730, 101] width 100 height 23
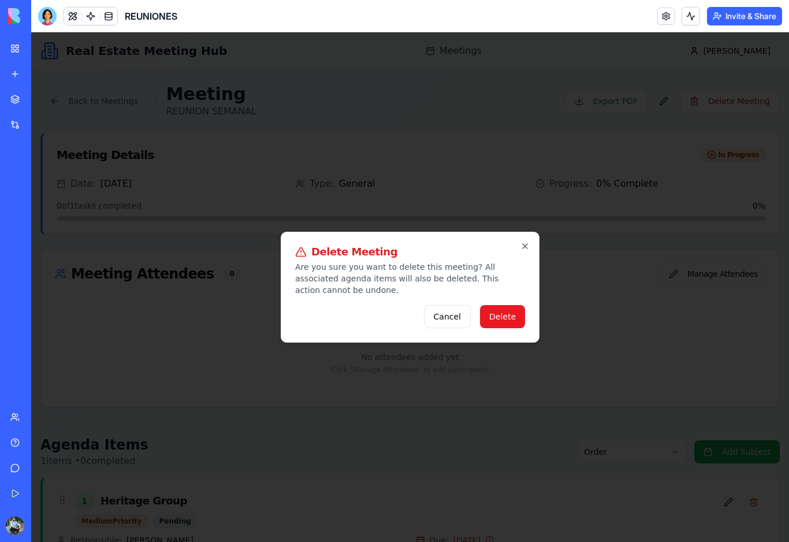
click at [501, 320] on button "Delete" at bounding box center [502, 316] width 45 height 23
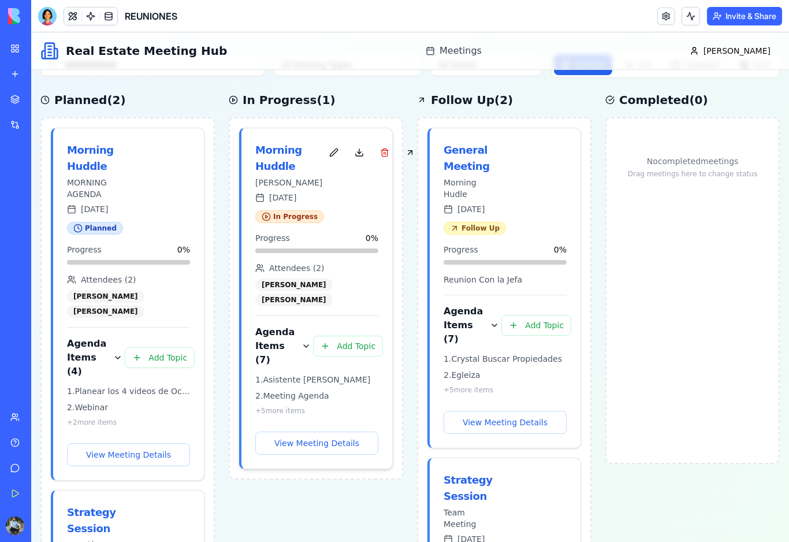
scroll to position [166, 0]
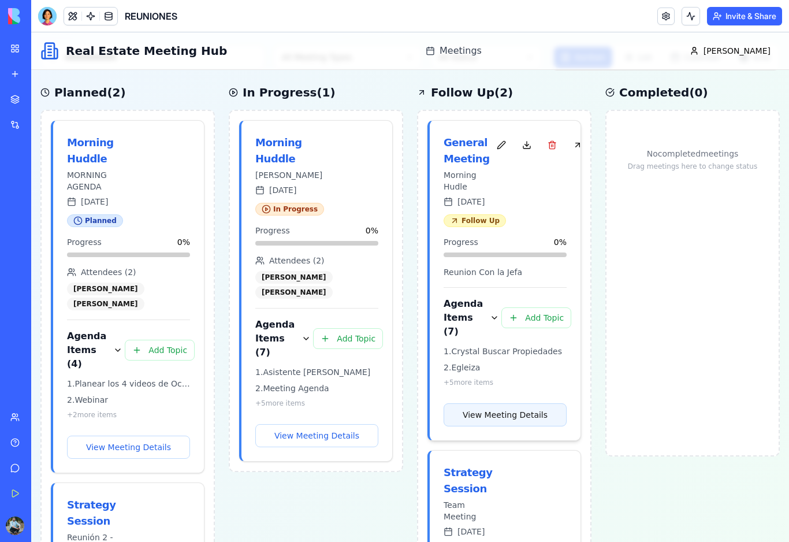
click at [508, 418] on button "View Meeting Details" at bounding box center [504, 414] width 123 height 23
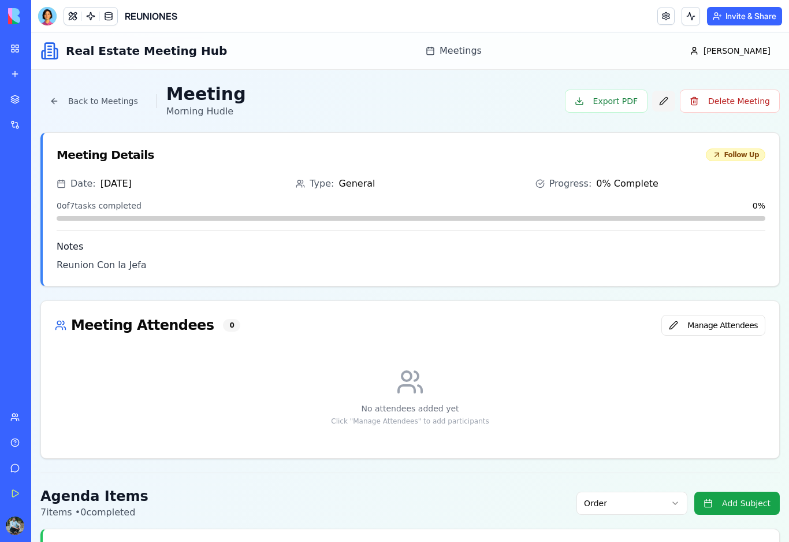
click at [669, 103] on button "button" at bounding box center [663, 101] width 23 height 21
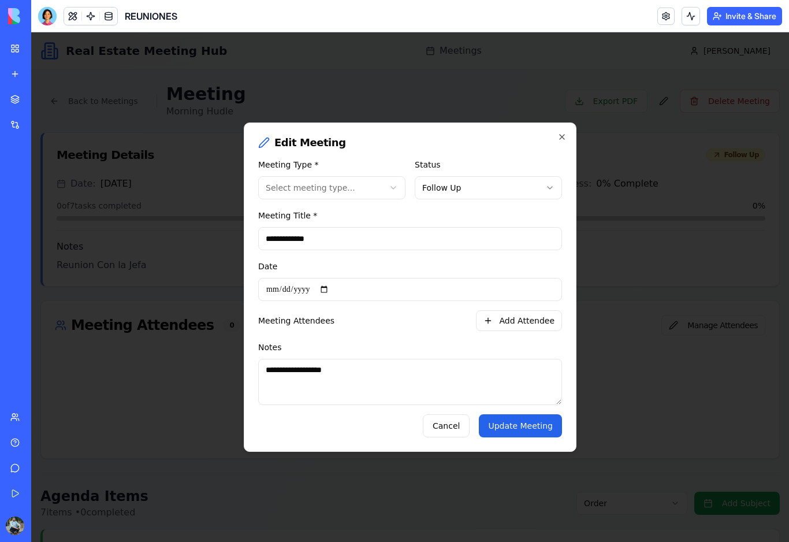
click at [332, 238] on input "**********" at bounding box center [410, 238] width 304 height 23
drag, startPoint x: 332, startPoint y: 233, endPoint x: 239, endPoint y: 232, distance: 93.0
type input "**********"
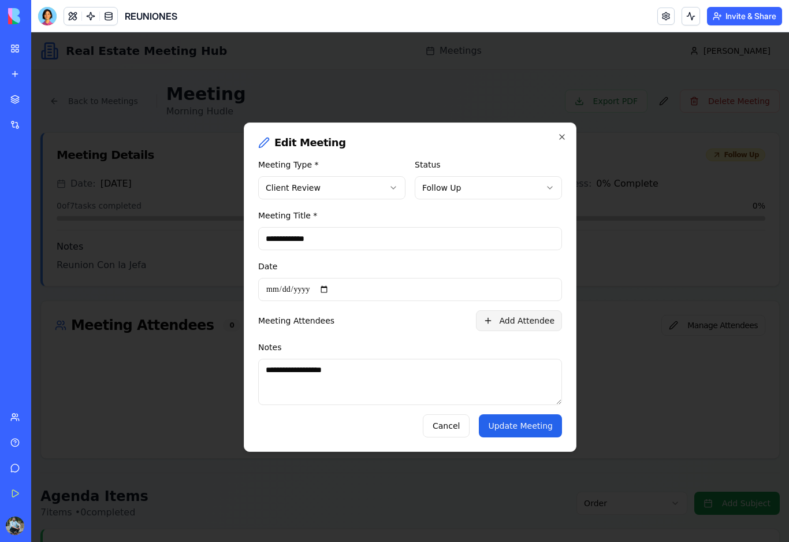
click at [502, 327] on button "Add Attendee" at bounding box center [519, 320] width 86 height 21
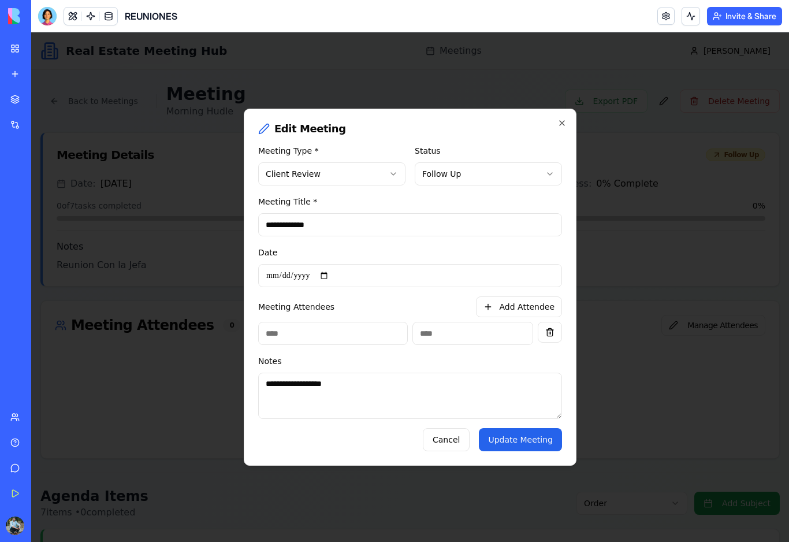
click at [357, 342] on input at bounding box center [333, 333] width 150 height 23
click at [427, 275] on input "**********" at bounding box center [410, 275] width 304 height 23
type input "**********"
click at [504, 450] on button "Update Meeting" at bounding box center [520, 439] width 83 height 23
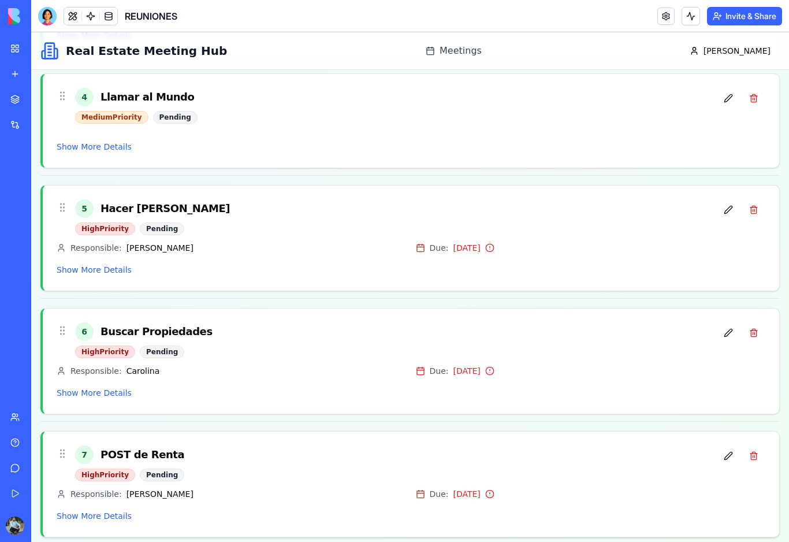
scroll to position [764, 0]
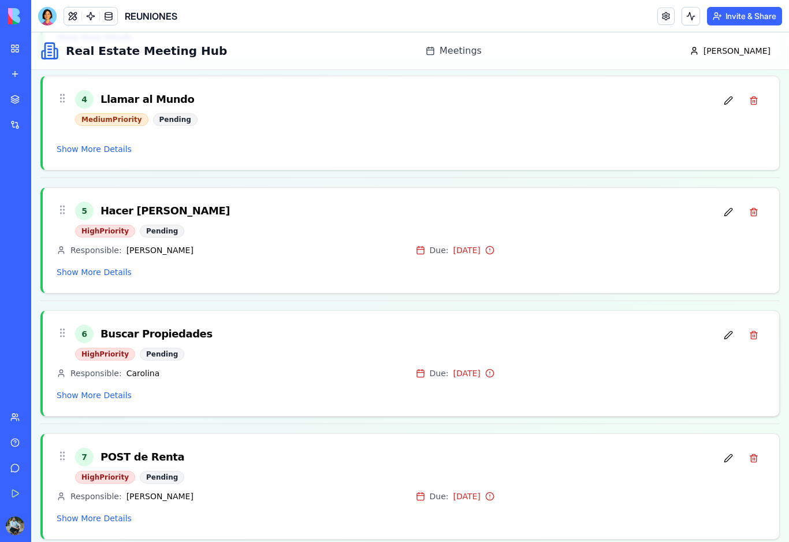
click at [113, 397] on button "Show More Details" at bounding box center [94, 395] width 75 height 12
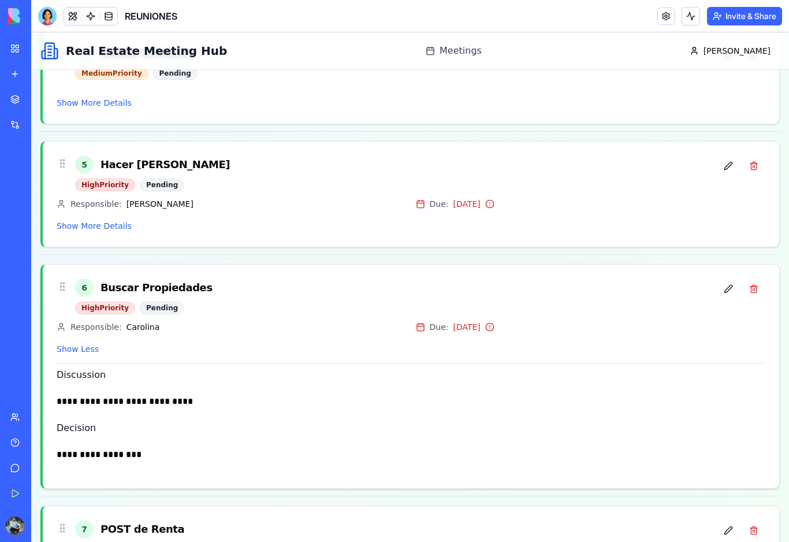
scroll to position [818, 0]
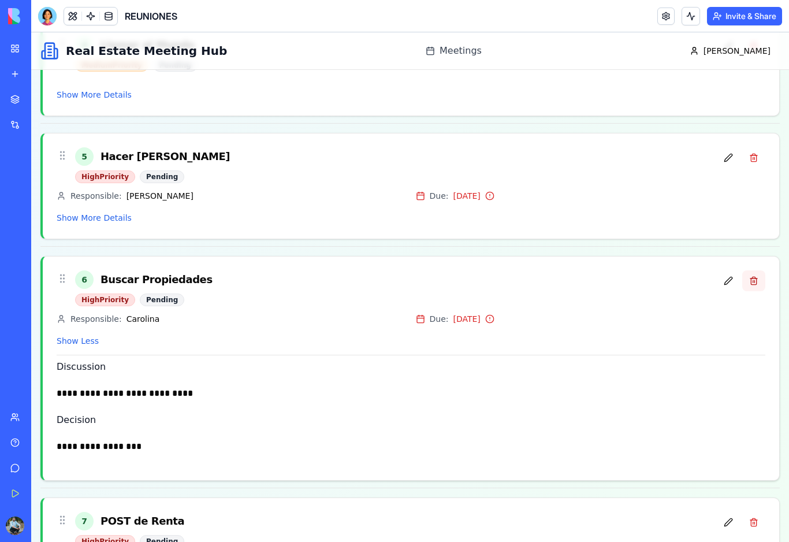
click at [754, 284] on button at bounding box center [753, 280] width 23 height 21
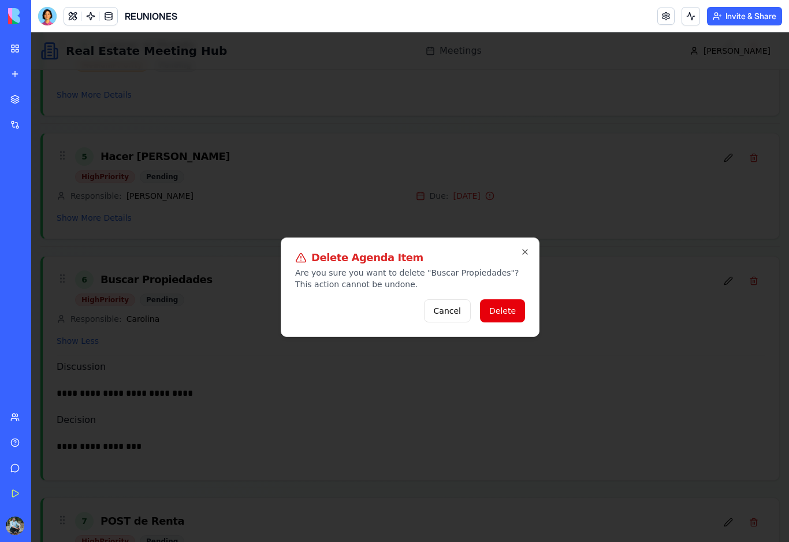
click at [523, 316] on button "Delete" at bounding box center [502, 310] width 45 height 23
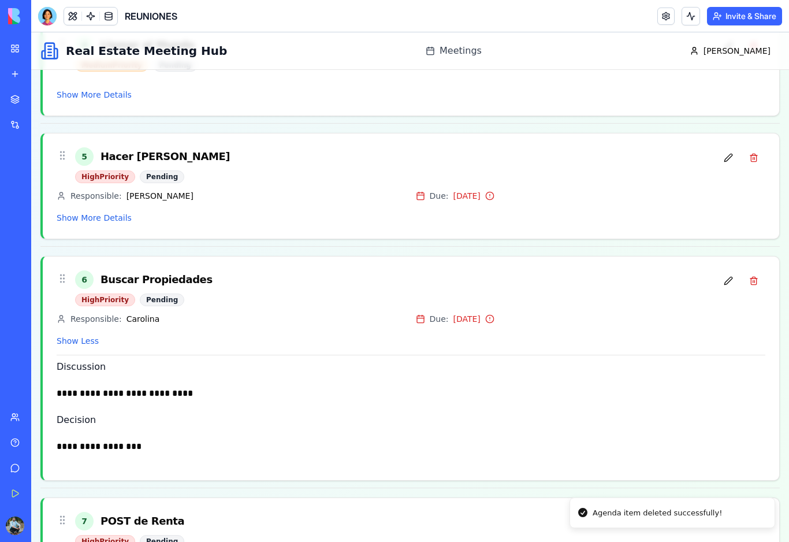
scroll to position [653, 0]
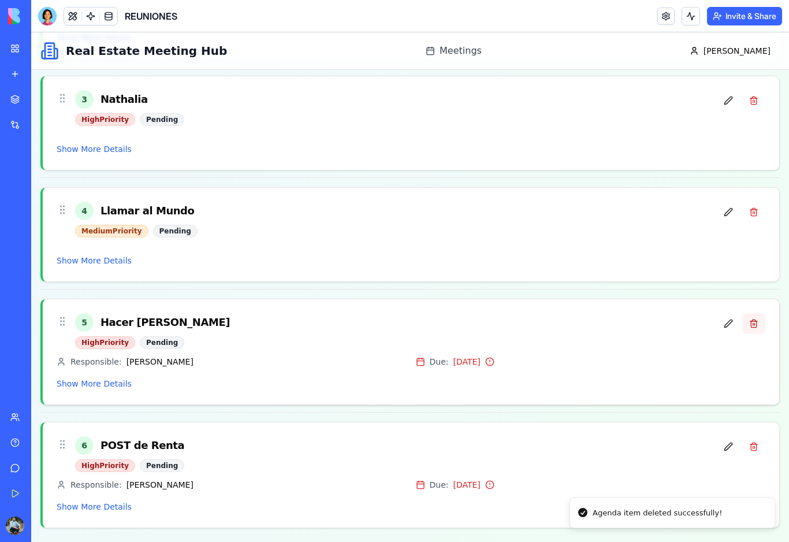
click at [754, 326] on button at bounding box center [753, 323] width 23 height 21
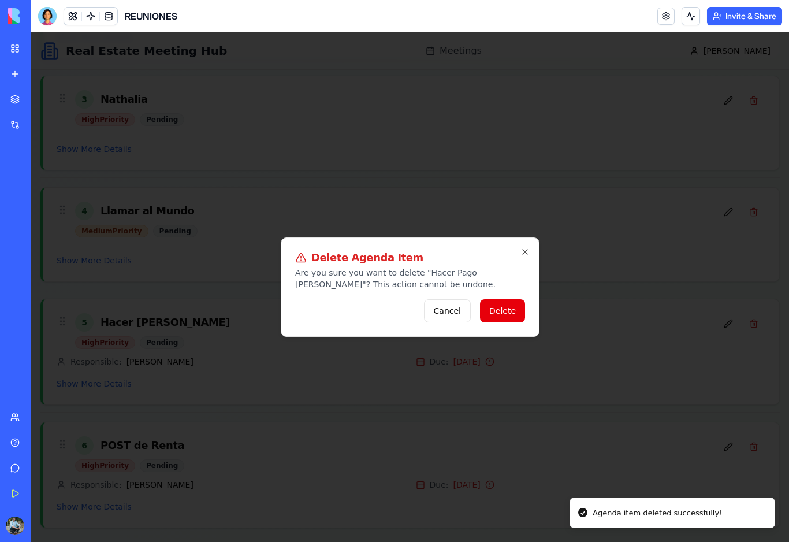
click at [501, 305] on button "Delete" at bounding box center [502, 310] width 45 height 23
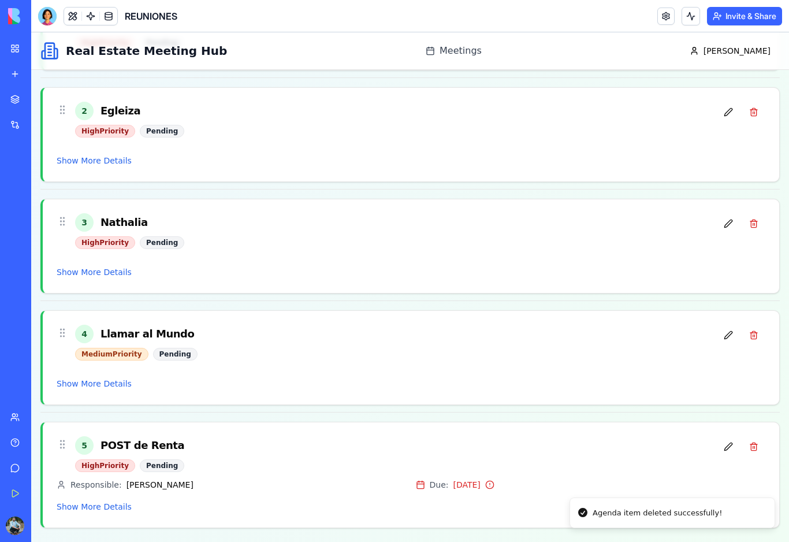
scroll to position [530, 0]
click at [754, 338] on button at bounding box center [753, 335] width 23 height 21
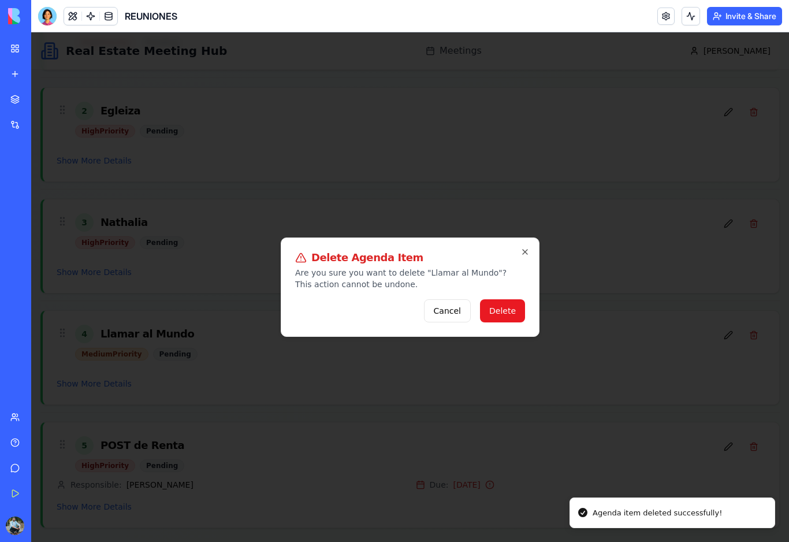
click at [508, 316] on button "Delete" at bounding box center [502, 310] width 45 height 23
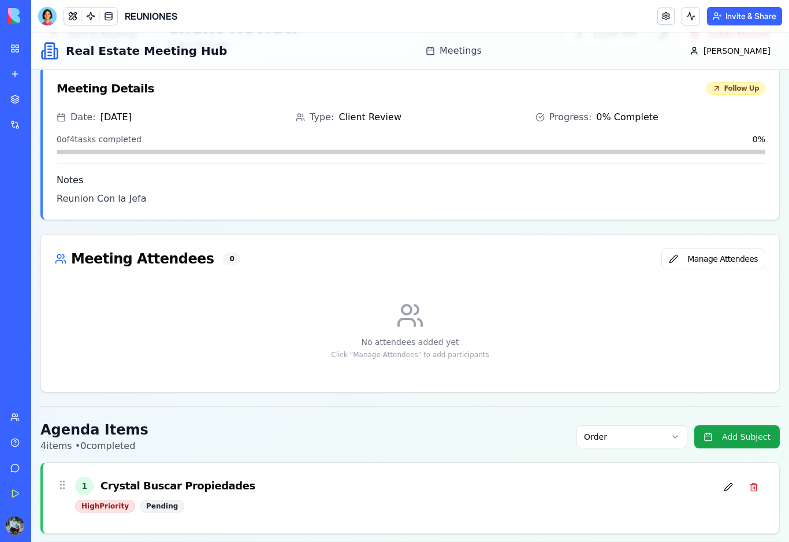
scroll to position [11, 0]
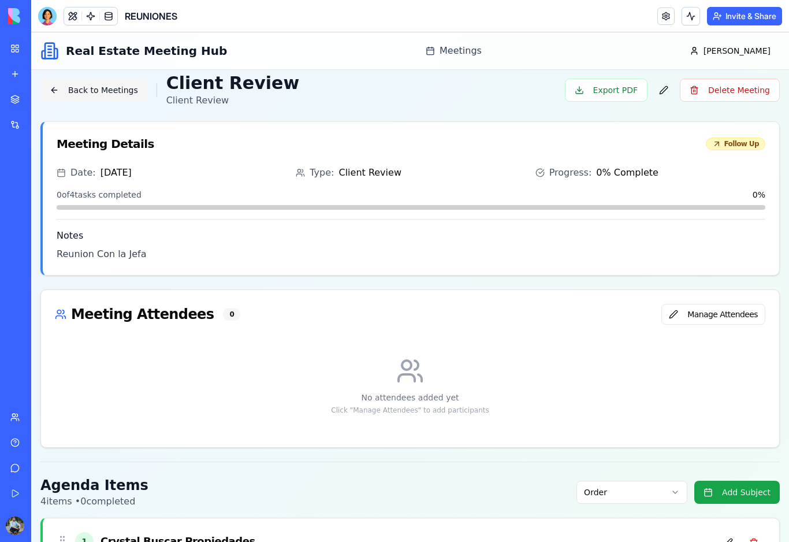
click at [105, 92] on button "Back to Meetings" at bounding box center [93, 90] width 107 height 23
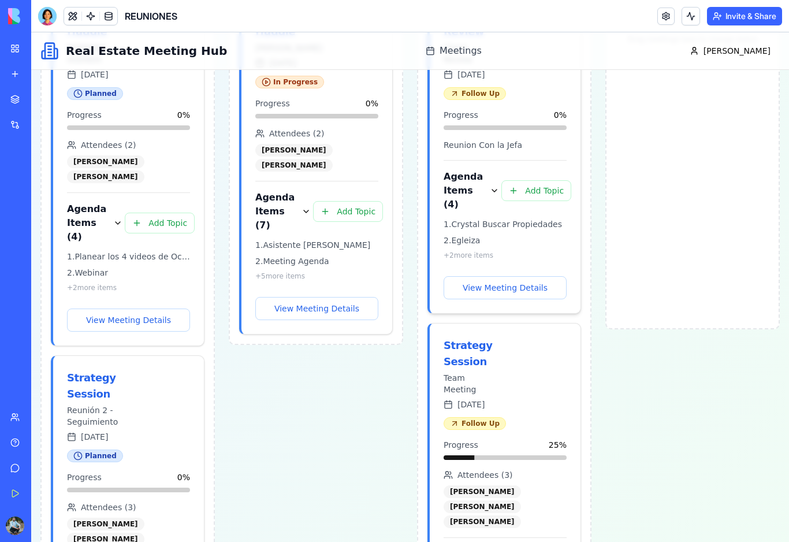
scroll to position [383, 0]
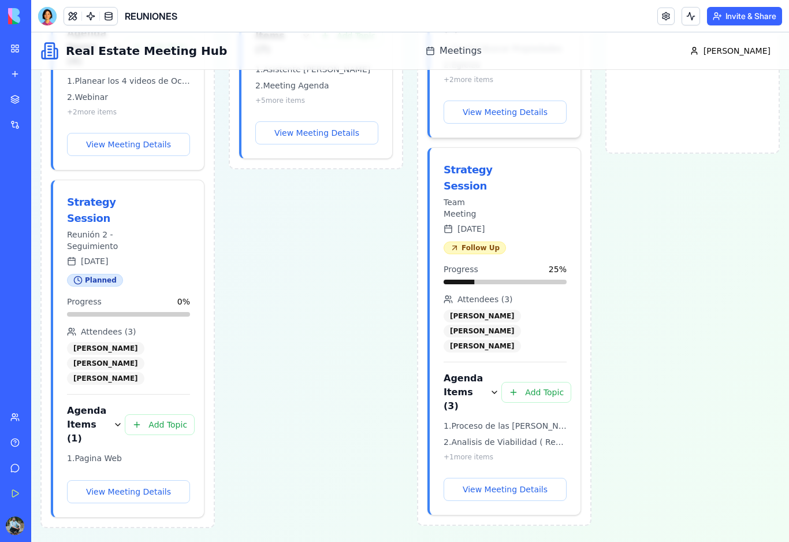
click at [527, 382] on button "Add Topic" at bounding box center [536, 392] width 70 height 21
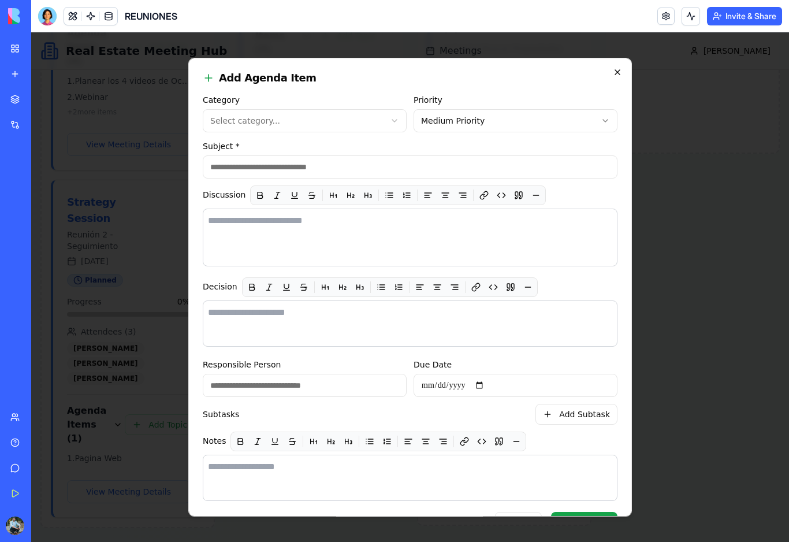
click at [617, 72] on icon "button" at bounding box center [617, 72] width 9 height 9
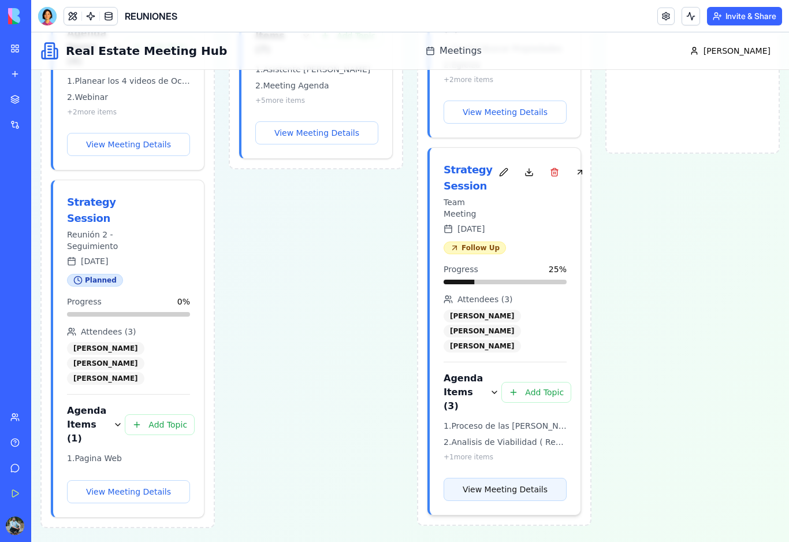
click at [487, 490] on button "View Meeting Details" at bounding box center [504, 489] width 123 height 23
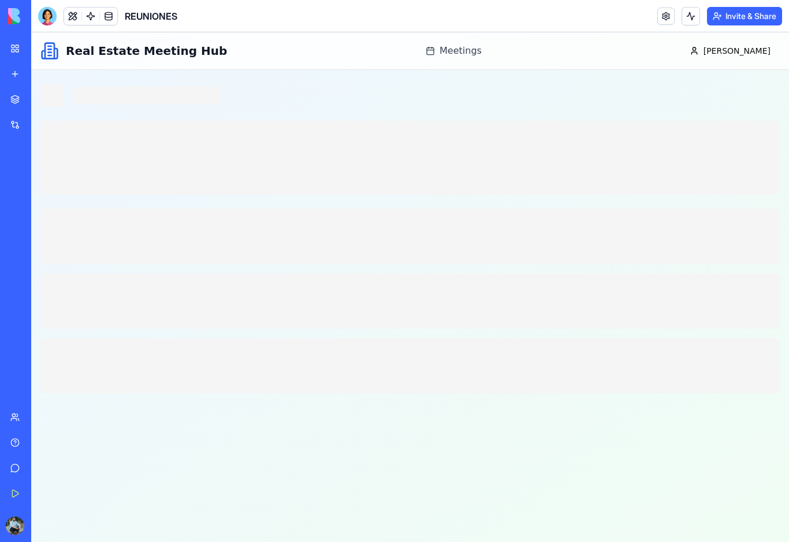
scroll to position [0, 0]
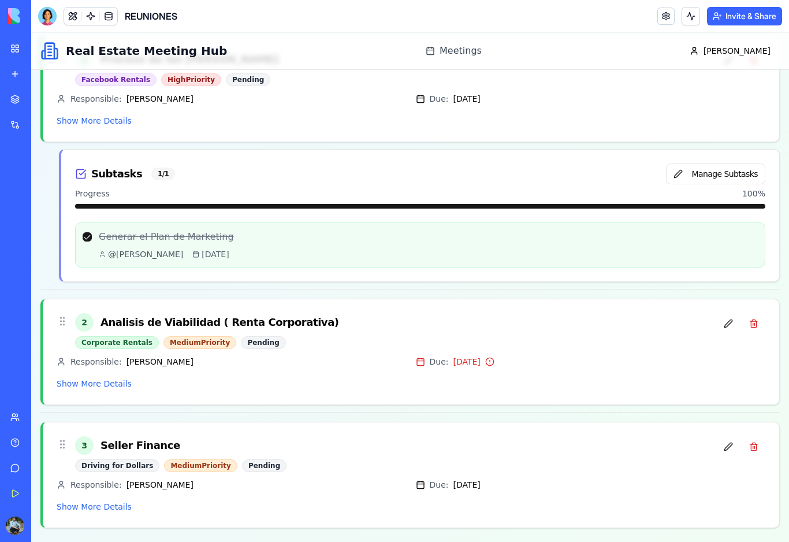
scroll to position [374, 0]
click at [108, 510] on button "Show More Details" at bounding box center [94, 507] width 75 height 12
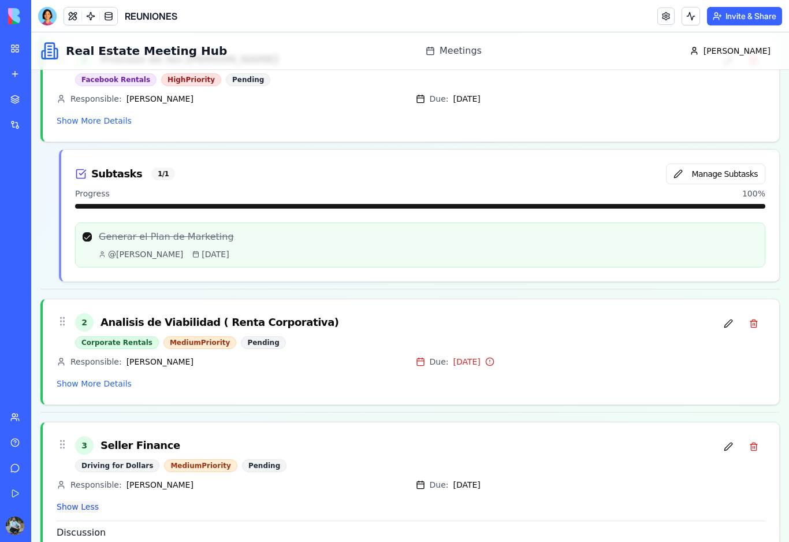
click at [88, 509] on button "Show Less" at bounding box center [78, 507] width 42 height 12
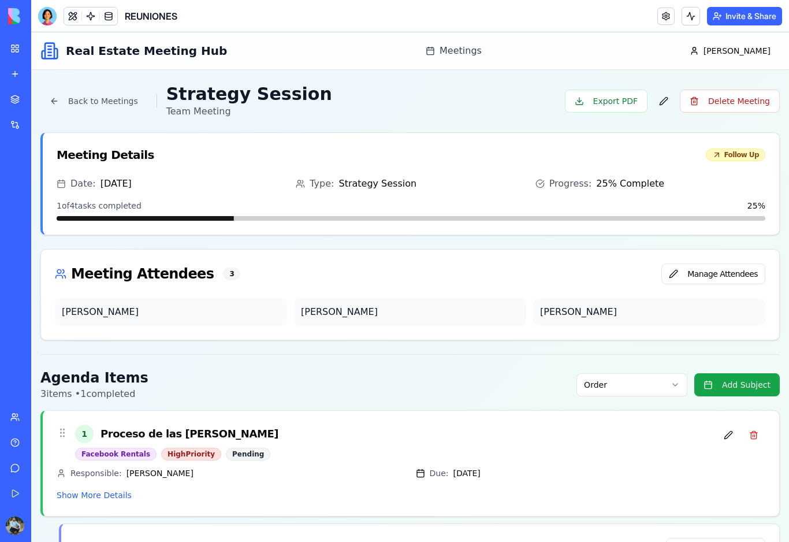
scroll to position [0, 0]
click at [119, 102] on button "Back to Meetings" at bounding box center [93, 101] width 107 height 23
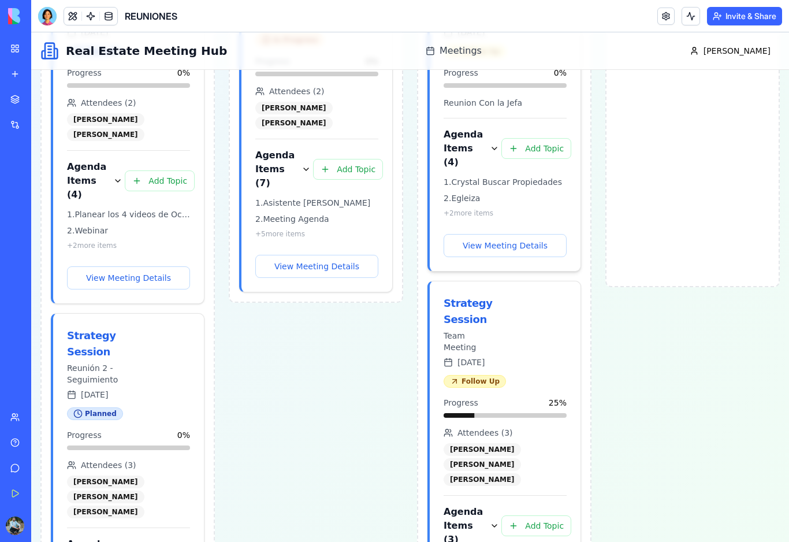
scroll to position [365, 0]
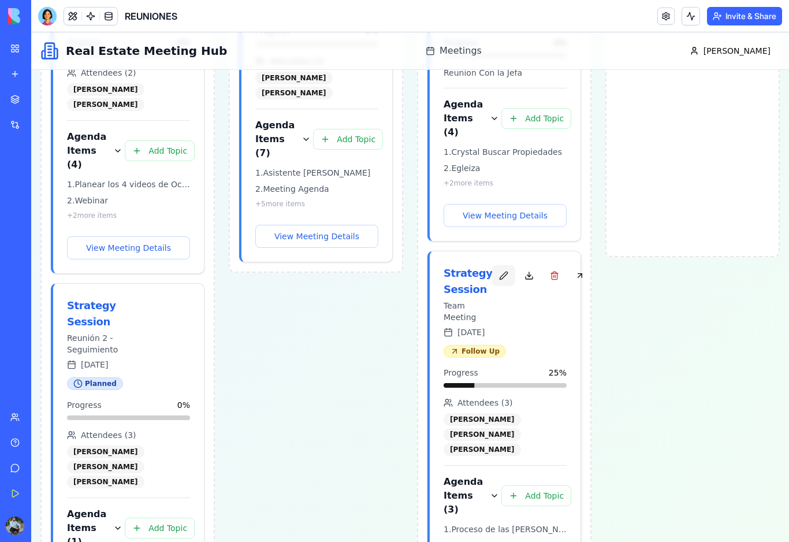
click at [499, 279] on button "button" at bounding box center [503, 275] width 23 height 21
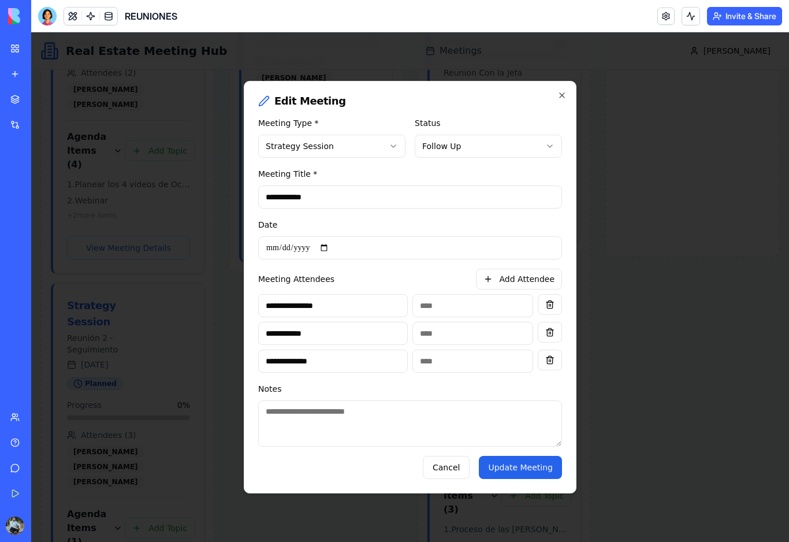
click at [534, 474] on button "Update Meeting" at bounding box center [520, 467] width 83 height 23
